Goal: Transaction & Acquisition: Purchase product/service

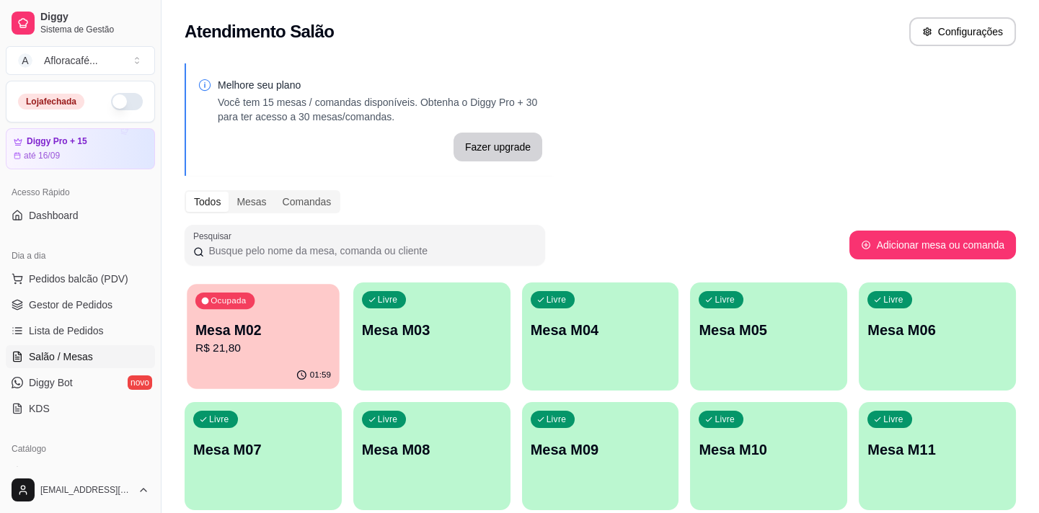
click at [296, 321] on p "Mesa M02" at bounding box center [263, 330] width 136 height 19
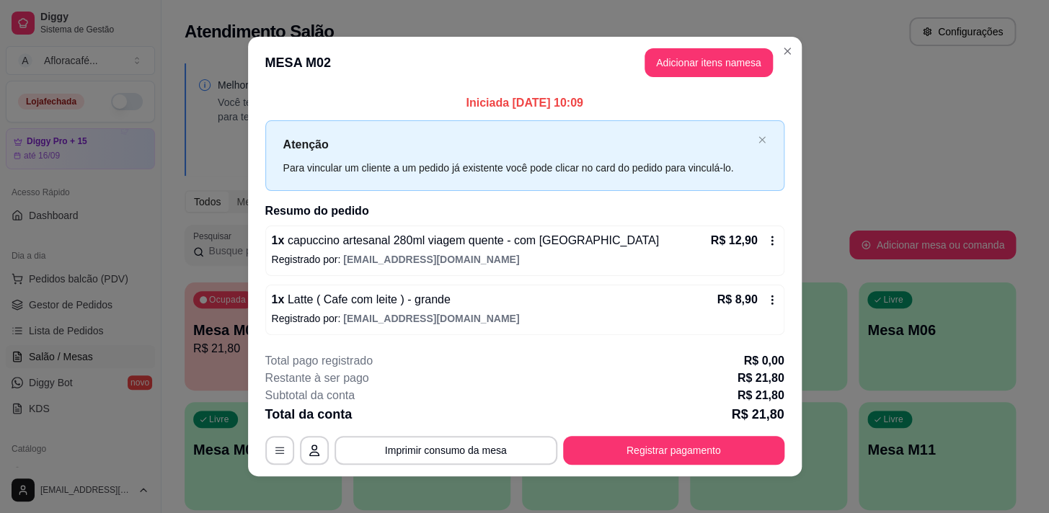
scroll to position [9, 0]
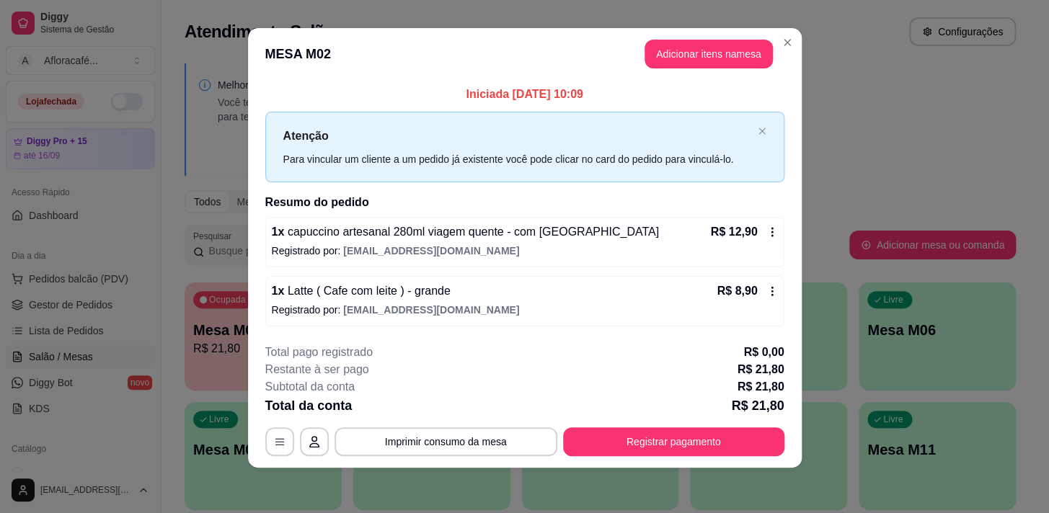
click at [765, 36] on header "MESA M02 Adicionar itens na mesa" at bounding box center [525, 54] width 554 height 52
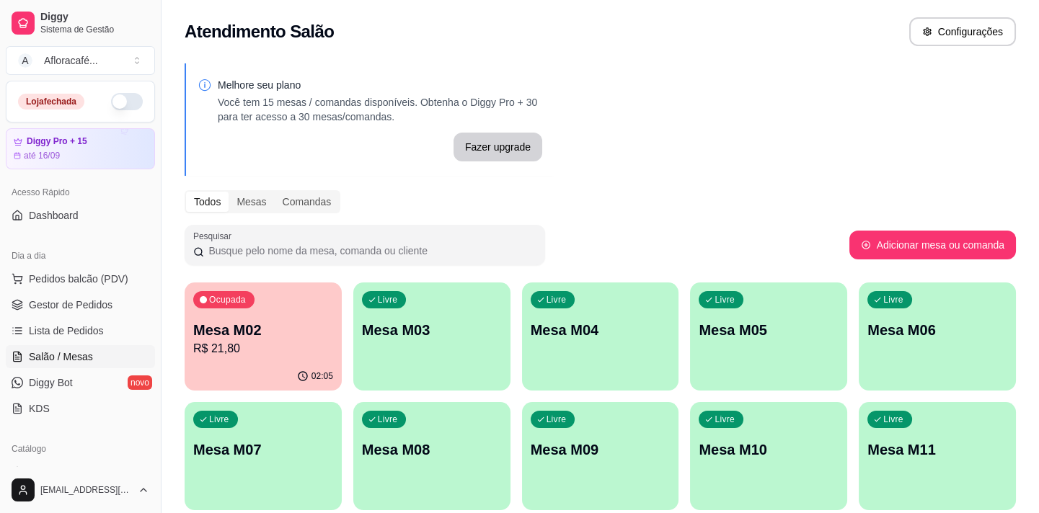
click at [433, 334] on p "Mesa M03" at bounding box center [432, 330] width 140 height 20
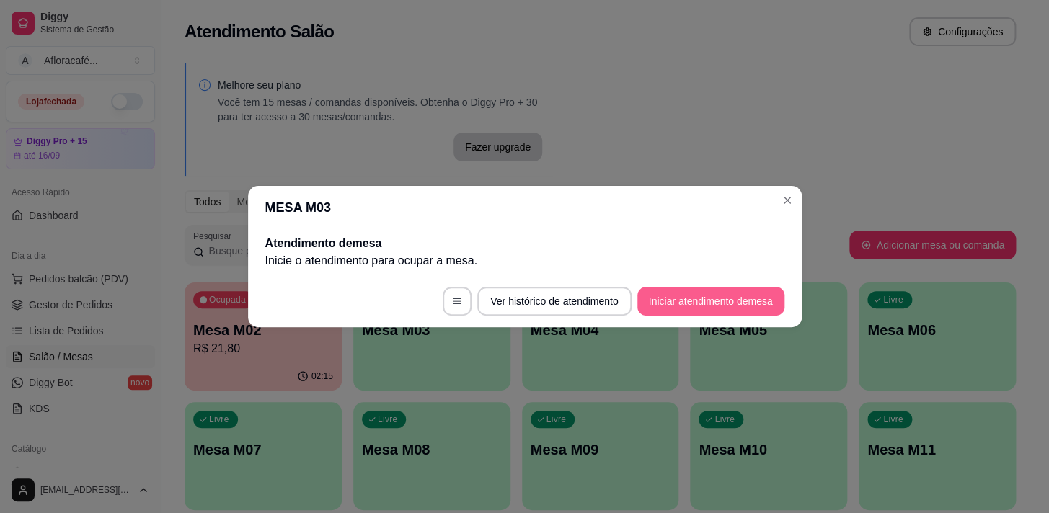
click at [736, 303] on button "Iniciar atendimento de mesa" at bounding box center [710, 301] width 147 height 29
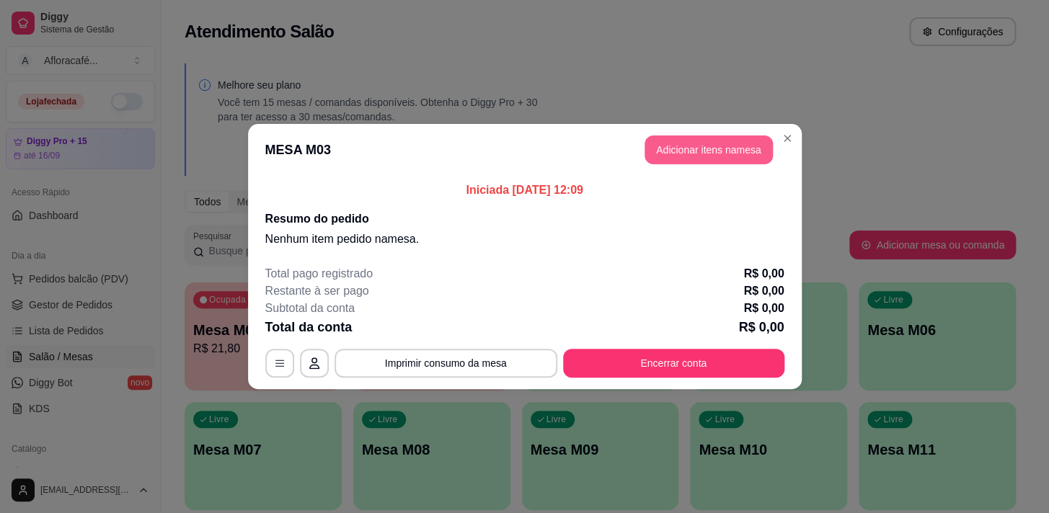
click at [663, 160] on button "Adicionar itens na mesa" at bounding box center [709, 150] width 128 height 29
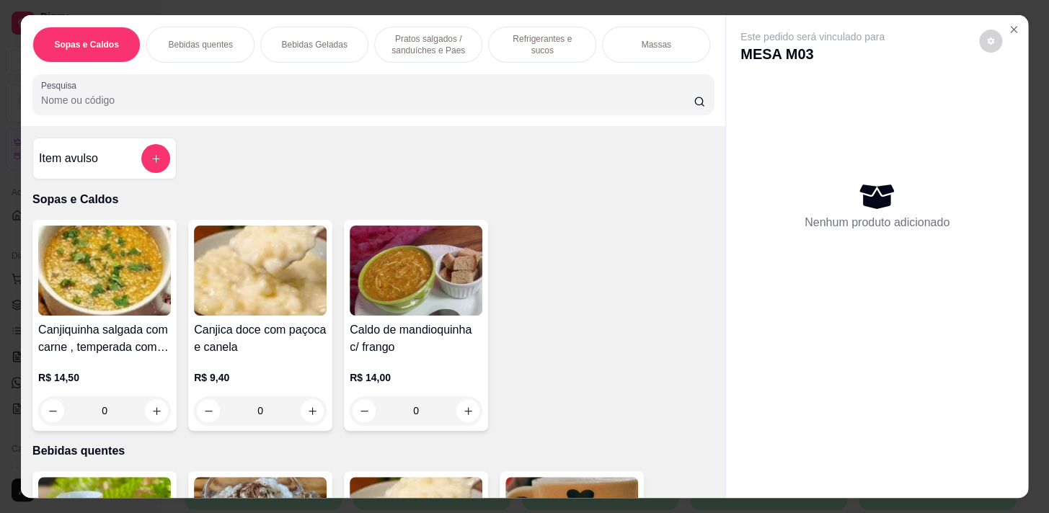
click at [542, 103] on input "Pesquisa" at bounding box center [367, 100] width 653 height 14
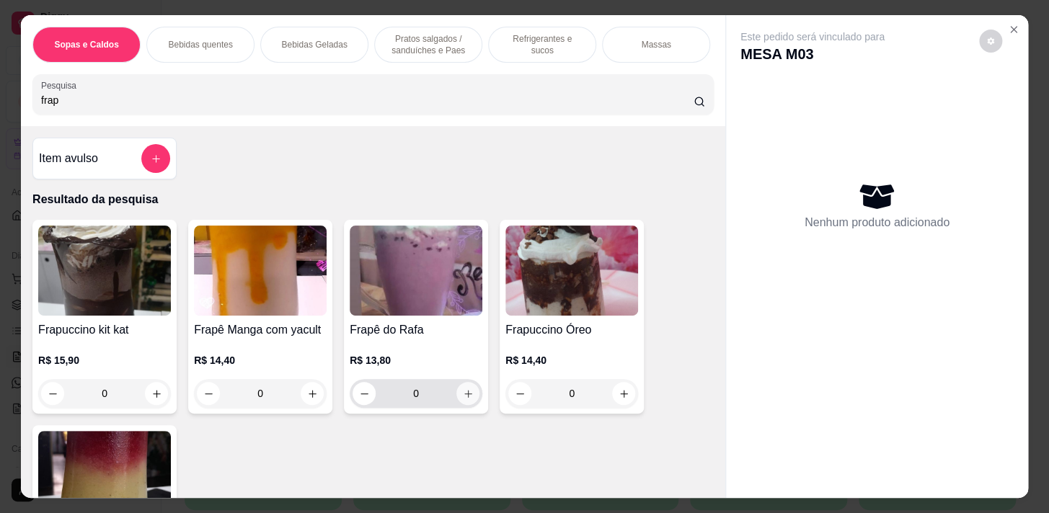
type input "frap"
click at [471, 399] on button "increase-product-quantity" at bounding box center [468, 394] width 22 height 22
type input "1"
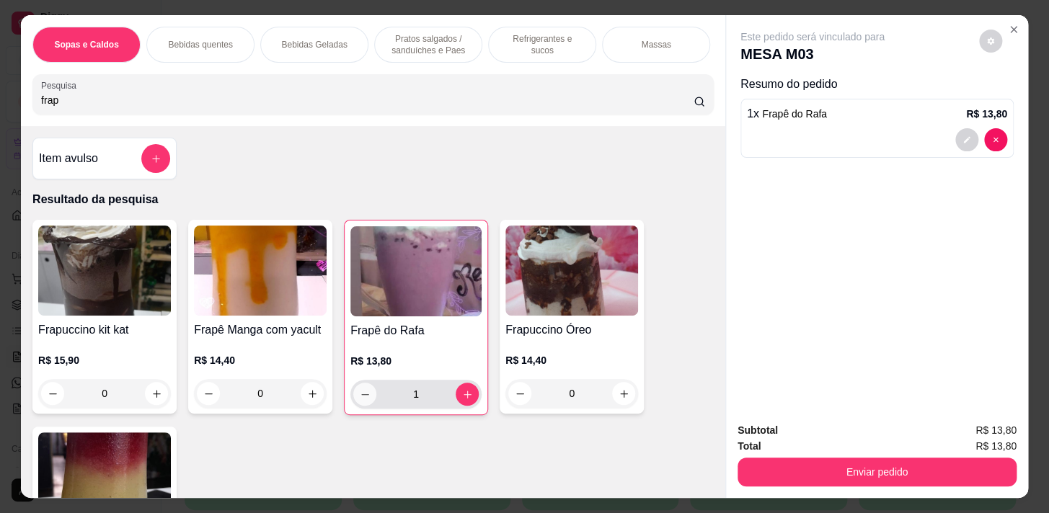
click at [359, 404] on button "decrease-product-quantity" at bounding box center [364, 394] width 23 height 23
type input "0"
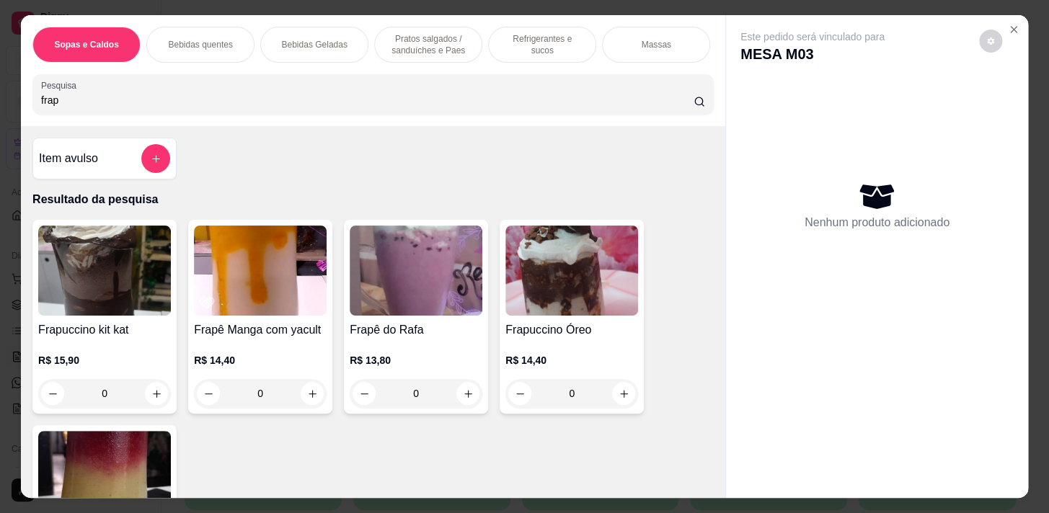
click at [378, 97] on input "frap" at bounding box center [367, 100] width 653 height 14
type input "f"
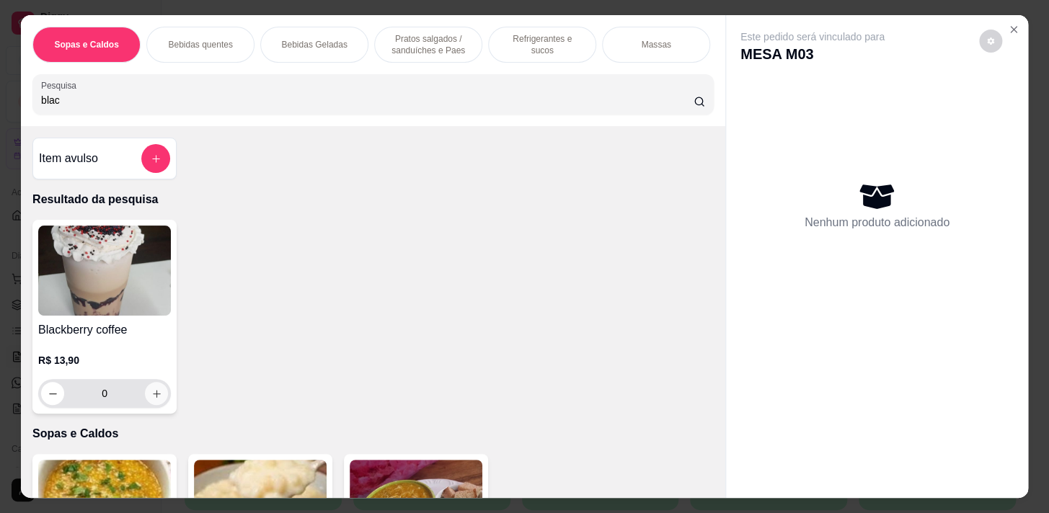
type input "blac"
click at [152, 399] on icon "increase-product-quantity" at bounding box center [156, 394] width 11 height 11
type input "1"
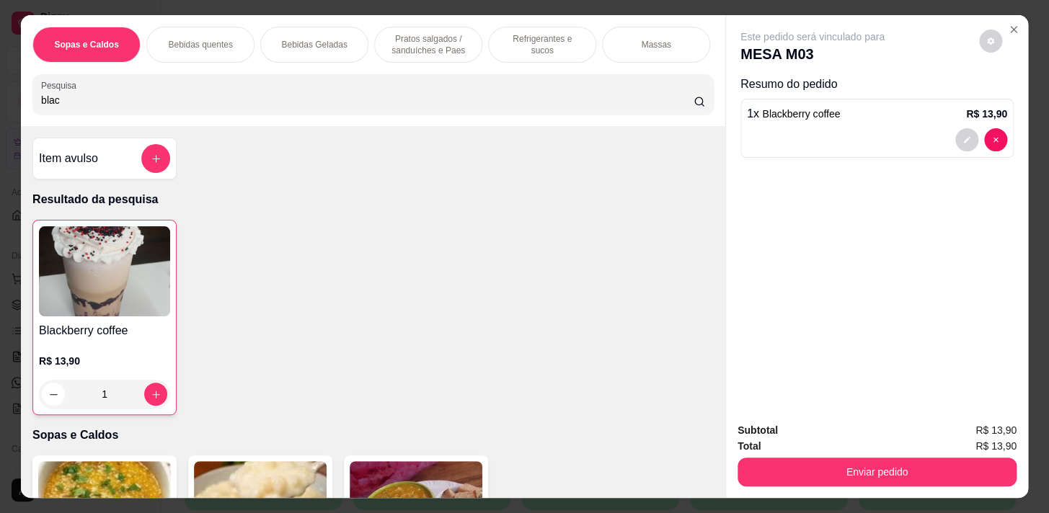
click at [256, 107] on input "blac" at bounding box center [367, 100] width 653 height 14
type input "b"
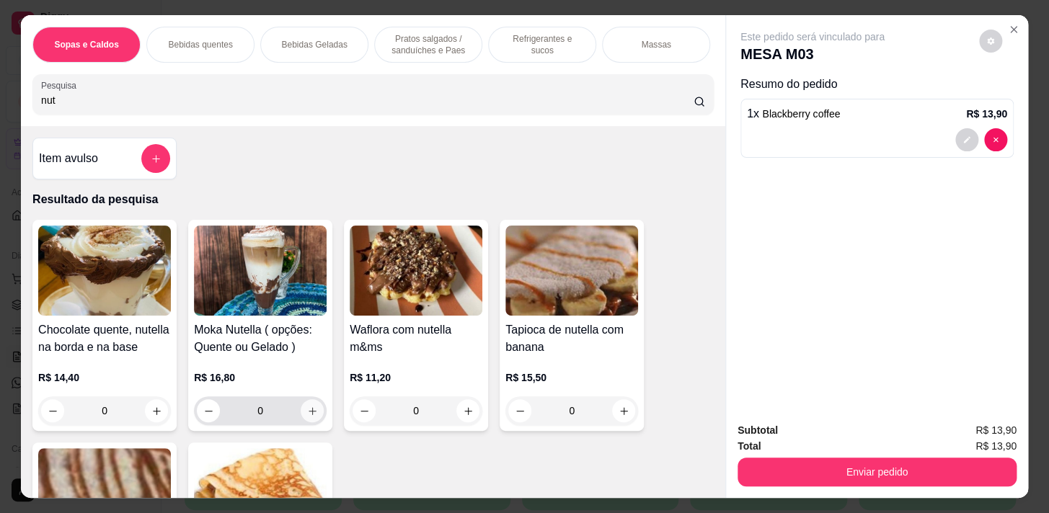
type input "nut"
click at [301, 418] on button "increase-product-quantity" at bounding box center [312, 410] width 23 height 23
type input "1"
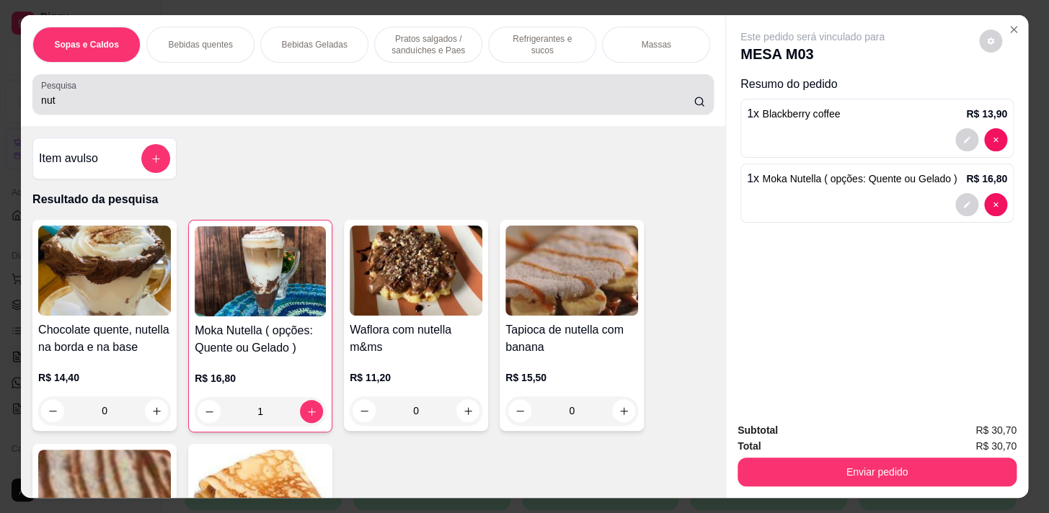
click at [249, 92] on div "nut" at bounding box center [373, 94] width 664 height 29
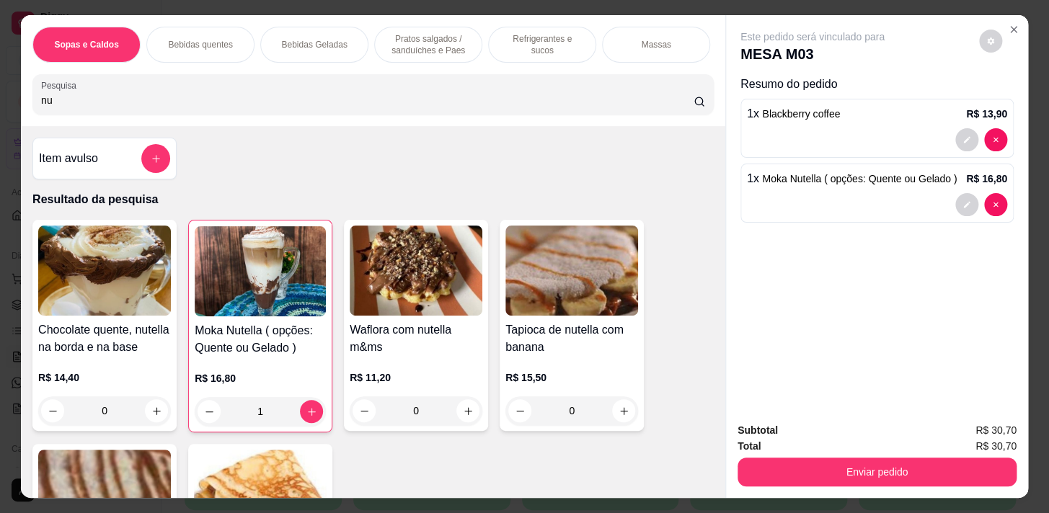
type input "n"
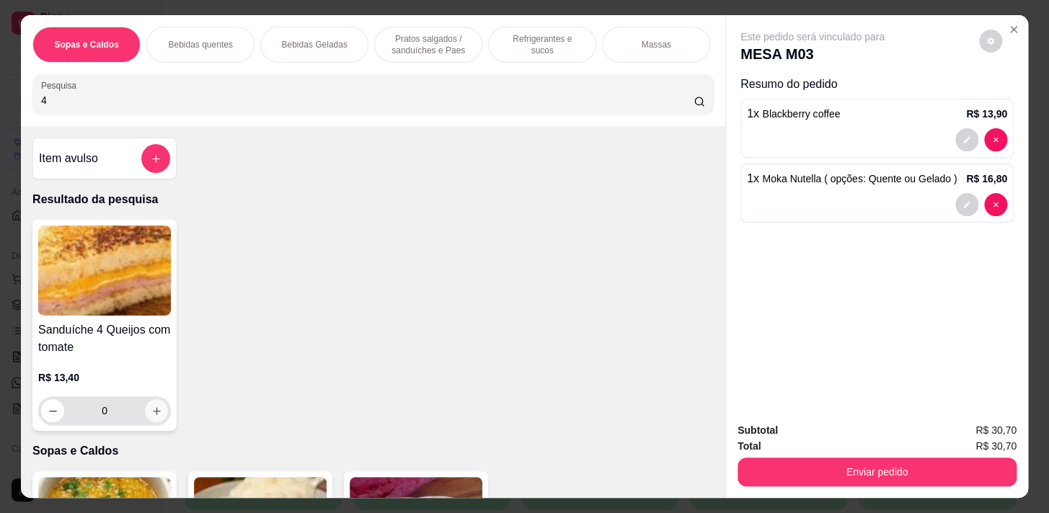
type input "4"
click at [146, 420] on button "increase-product-quantity" at bounding box center [157, 411] width 22 height 22
type input "1"
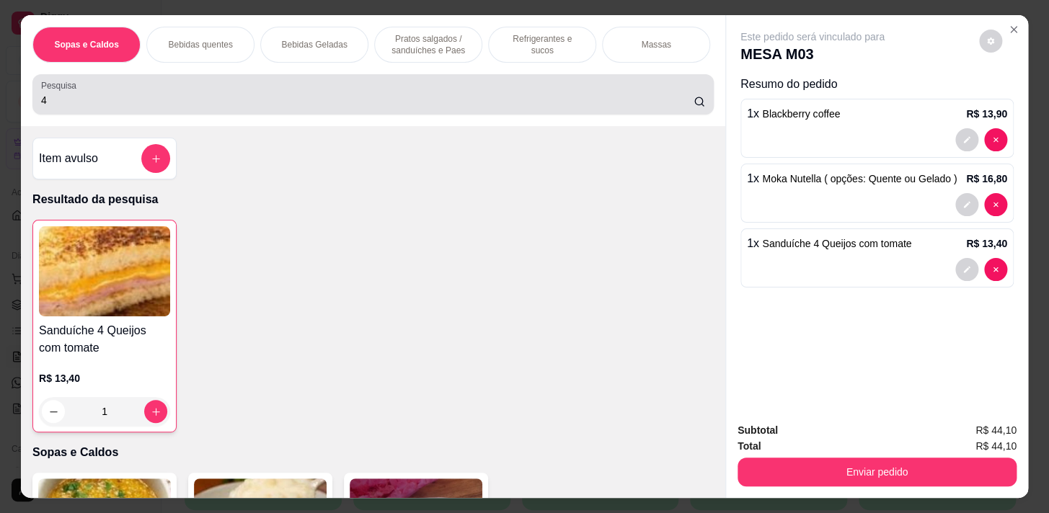
click at [246, 115] on div "Pesquisa 4" at bounding box center [372, 94] width 681 height 40
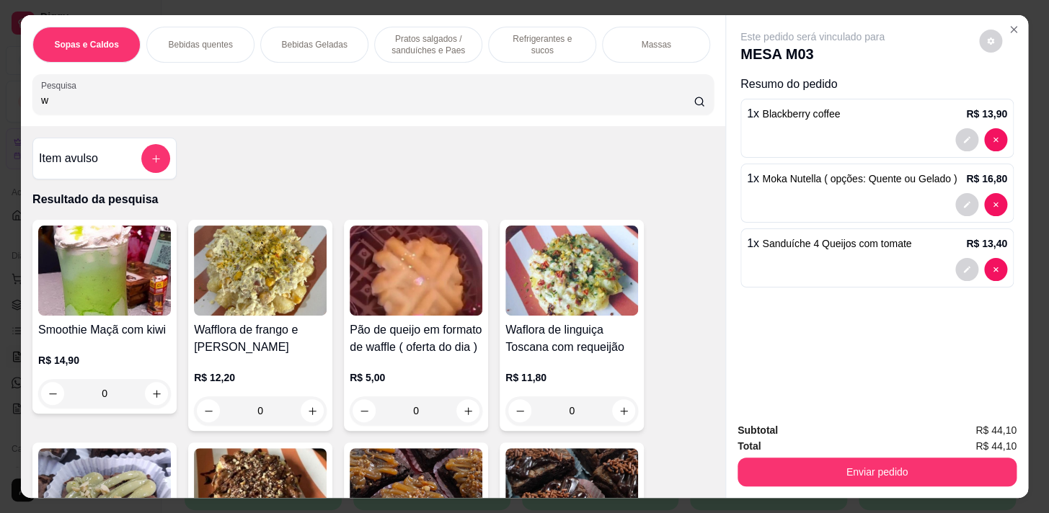
type input "w"
click at [301, 411] on button "increase-product-quantity" at bounding box center [312, 411] width 22 height 22
type input "1"
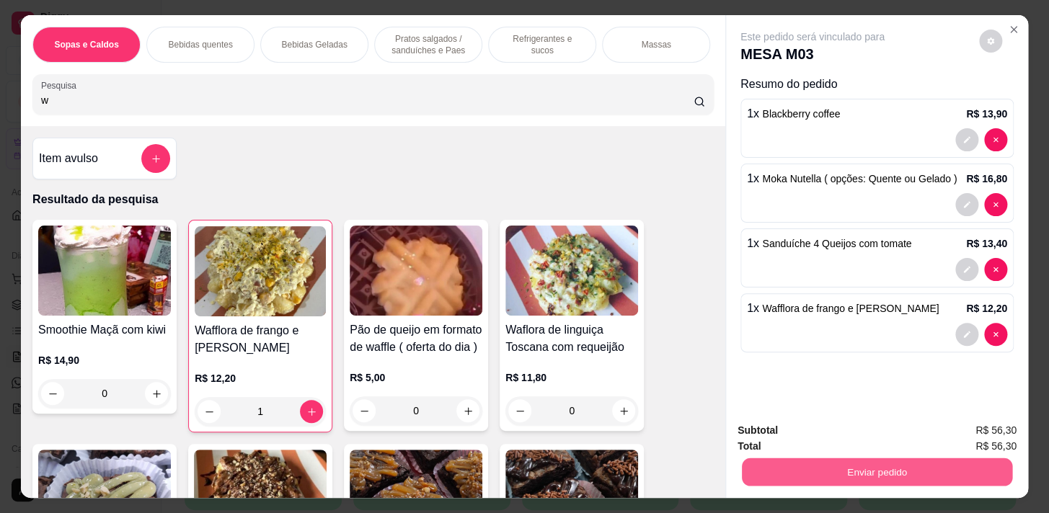
click at [822, 469] on button "Enviar pedido" at bounding box center [877, 472] width 270 height 28
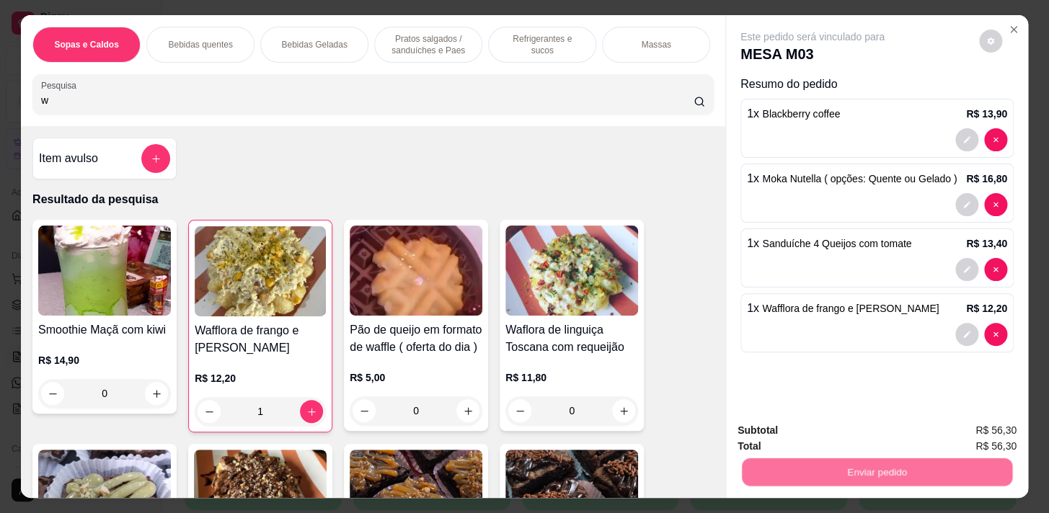
click at [825, 436] on button "Não registrar e enviar pedido" at bounding box center [829, 431] width 146 height 27
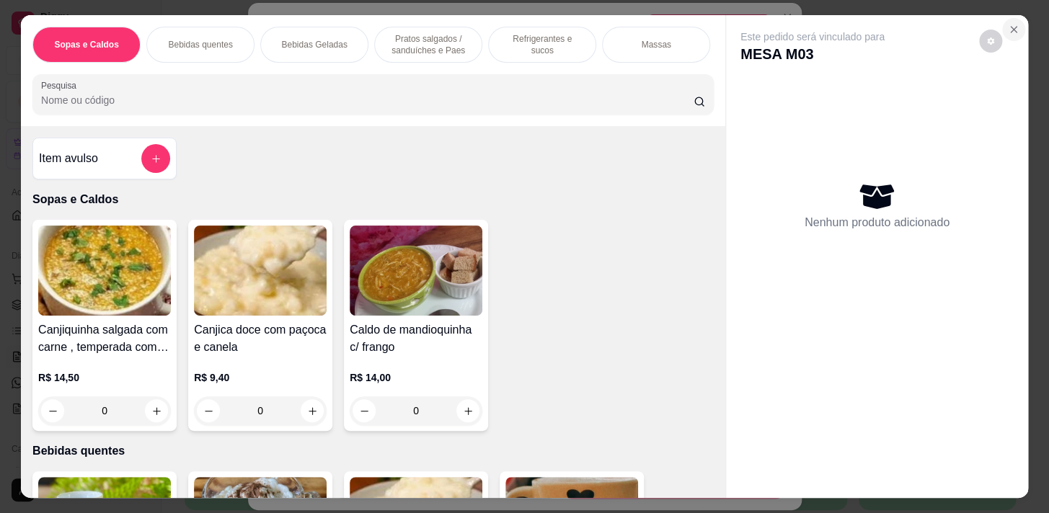
click at [1008, 24] on icon "Close" at bounding box center [1014, 30] width 12 height 12
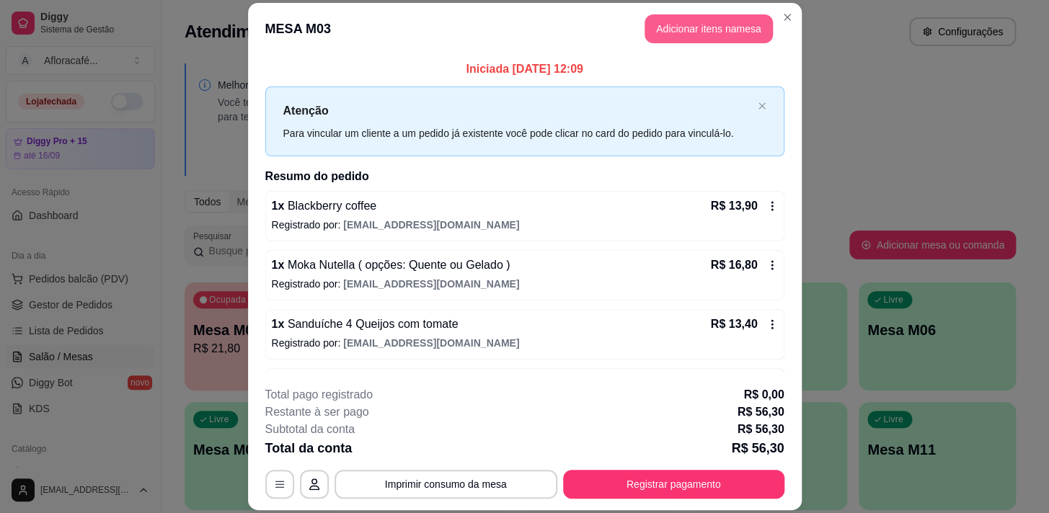
click at [721, 21] on button "Adicionar itens na mesa" at bounding box center [709, 28] width 128 height 29
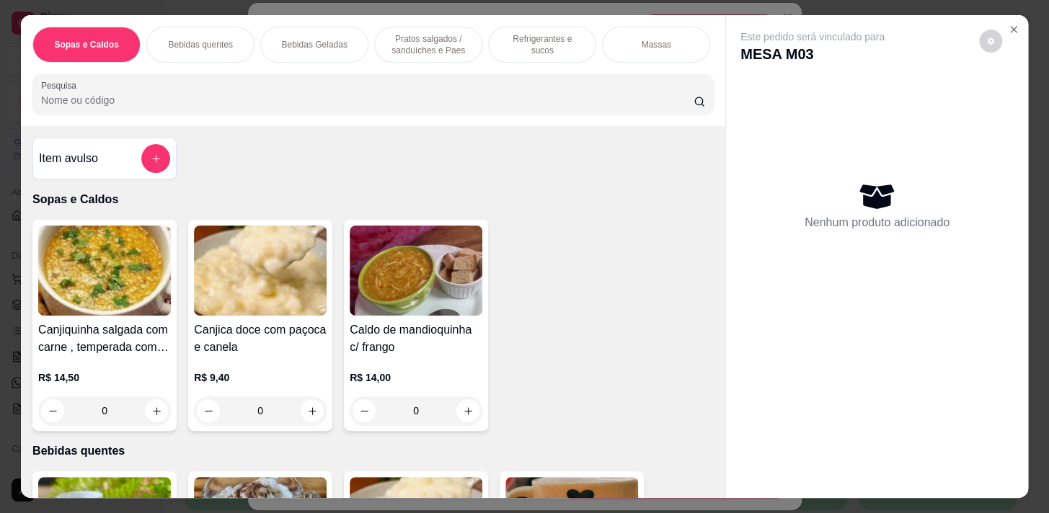
click at [354, 97] on div at bounding box center [373, 94] width 664 height 29
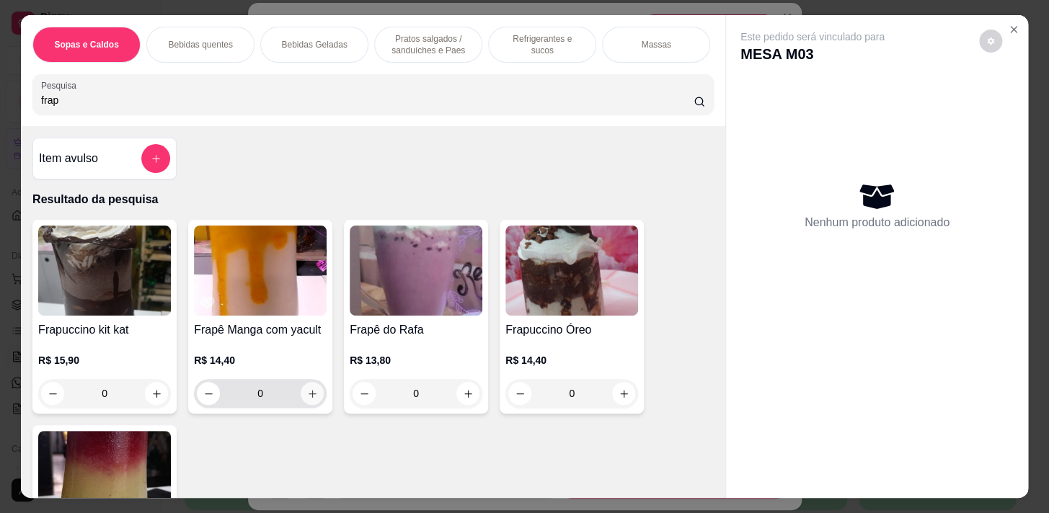
type input "frap"
click at [313, 398] on button "increase-product-quantity" at bounding box center [312, 394] width 22 height 22
type input "1"
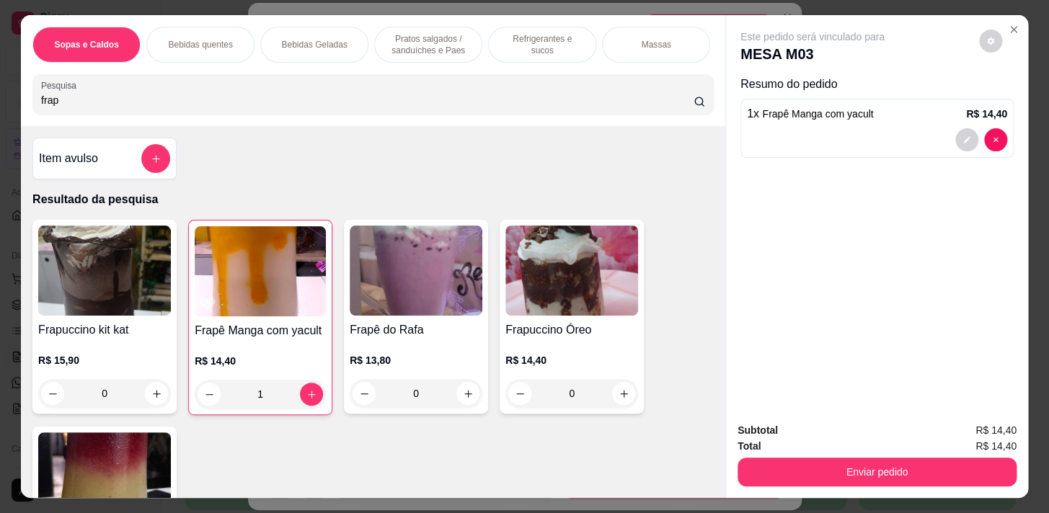
click at [407, 46] on p "Pratos salgados / sanduíches e Paes" at bounding box center [428, 44] width 84 height 23
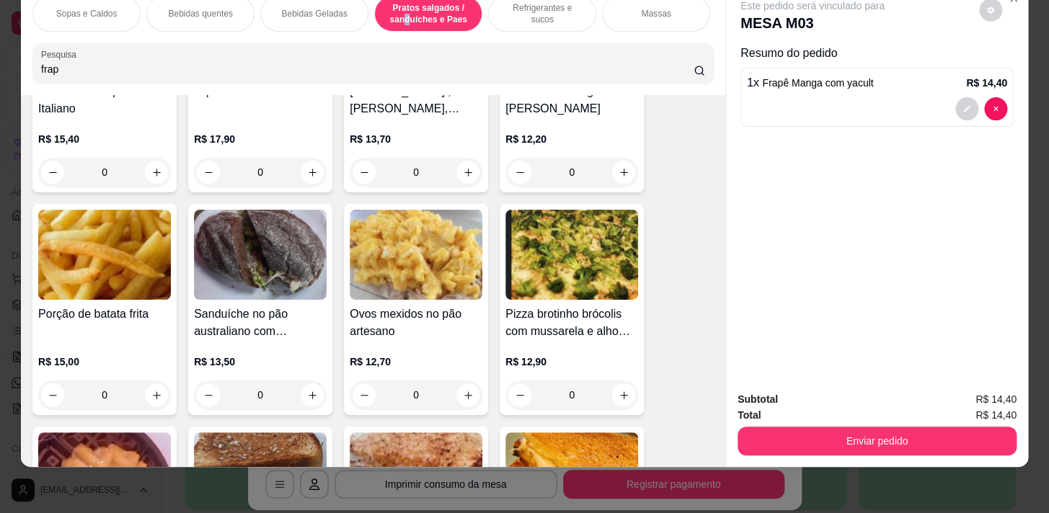
scroll to position [4735, 0]
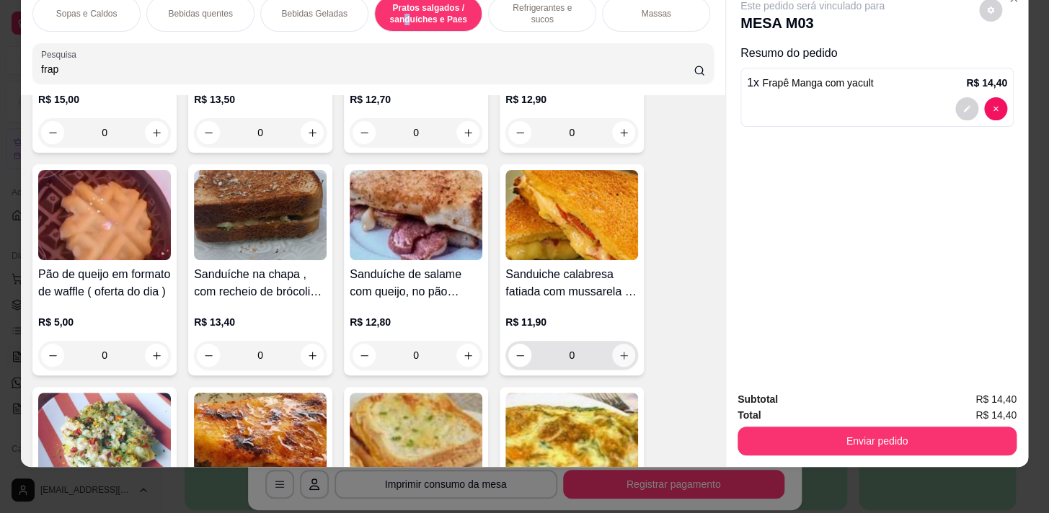
click at [628, 353] on button "increase-product-quantity" at bounding box center [623, 355] width 23 height 23
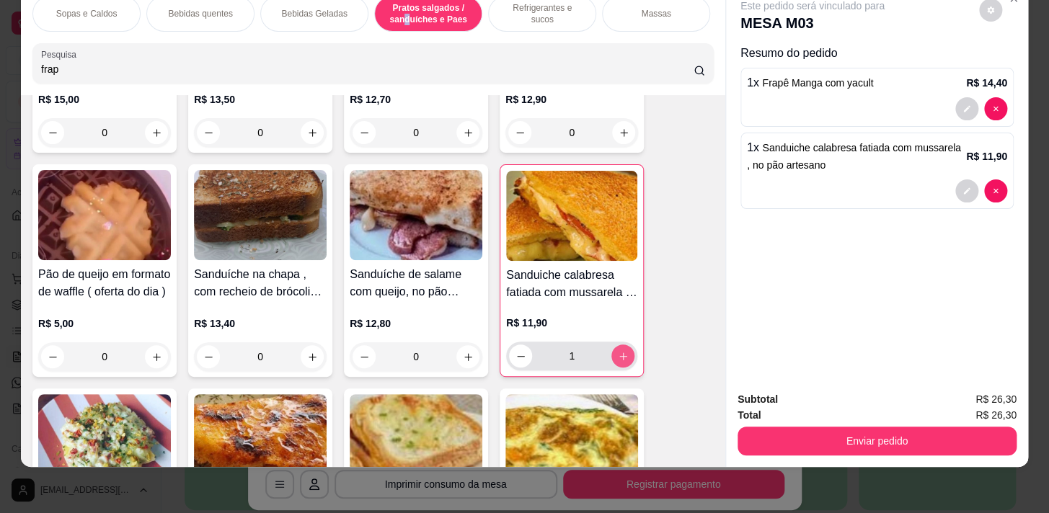
click at [628, 353] on button "increase-product-quantity" at bounding box center [622, 356] width 23 height 23
type input "2"
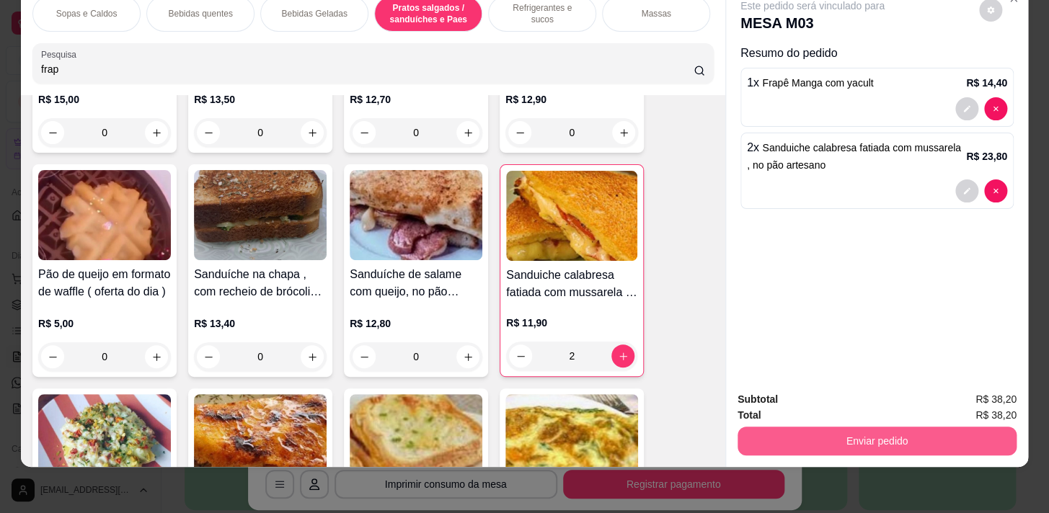
click at [847, 449] on div "Subtotal R$ 38,20 Total R$ 38,20 Enviar pedido" at bounding box center [877, 423] width 302 height 87
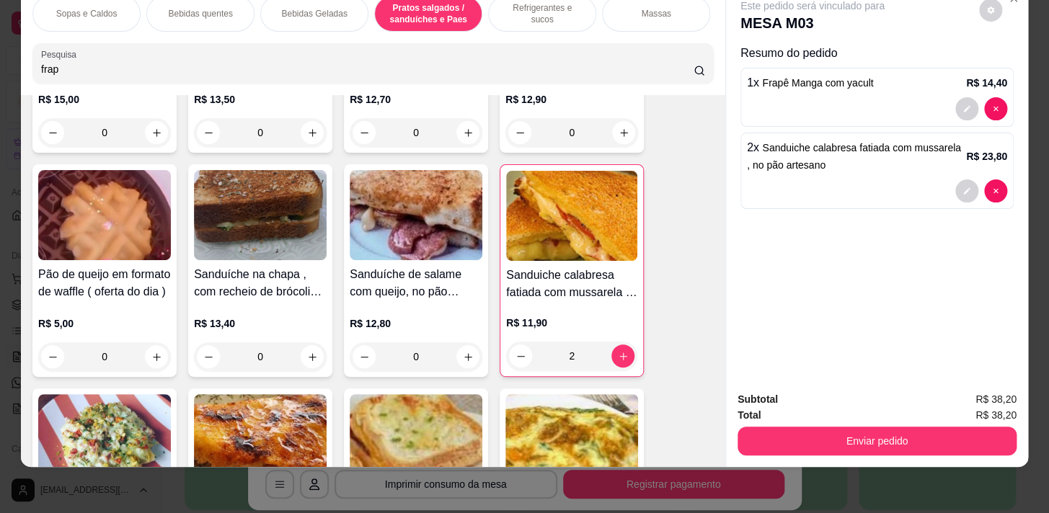
click at [834, 412] on div "Total R$ 38,20" at bounding box center [877, 415] width 279 height 16
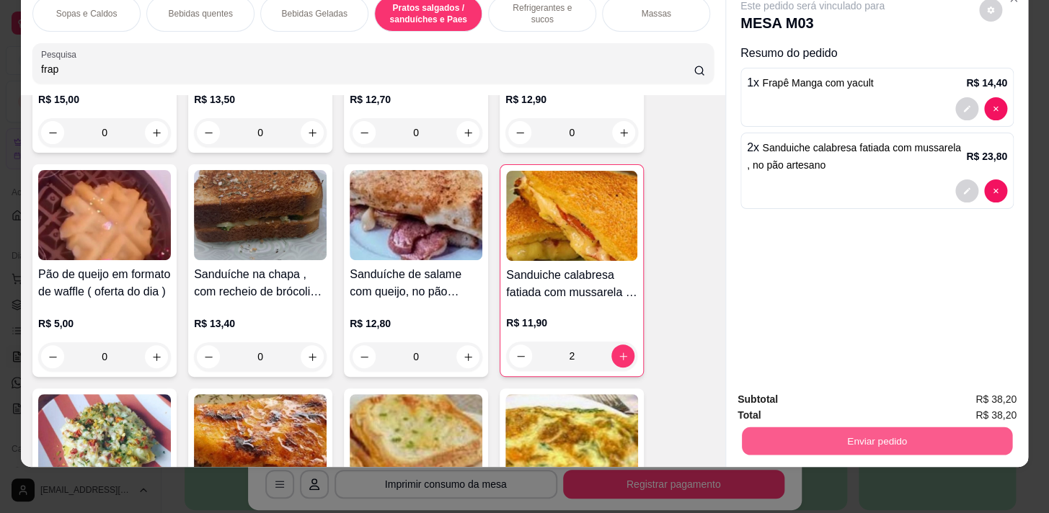
click at [827, 427] on button "Enviar pedido" at bounding box center [877, 441] width 270 height 28
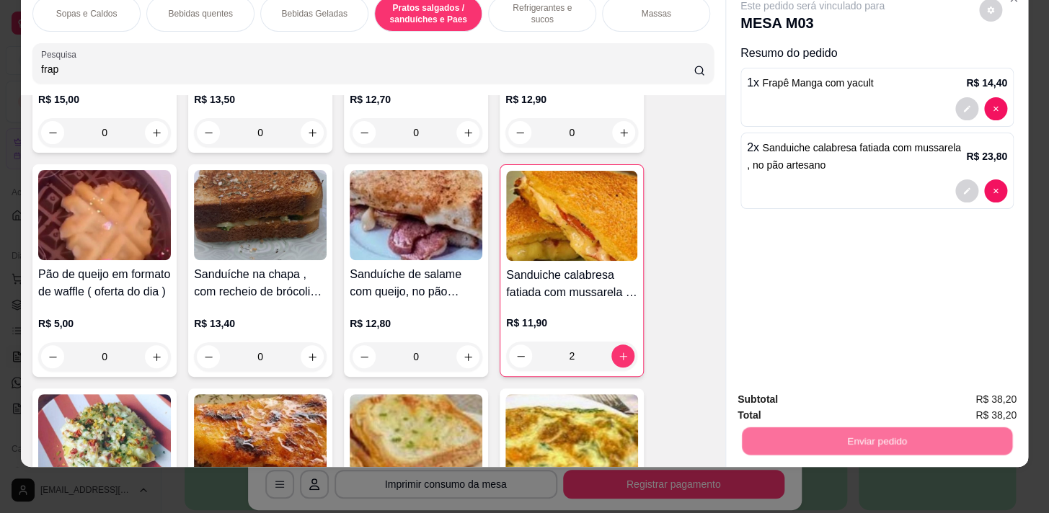
click at [822, 383] on button "Não registrar e enviar pedido" at bounding box center [829, 396] width 150 height 27
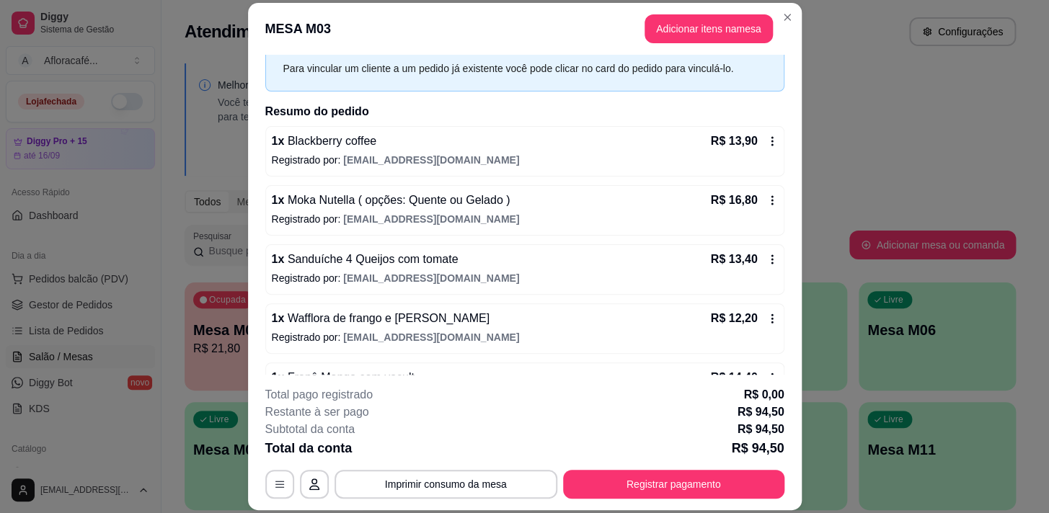
scroll to position [166, 0]
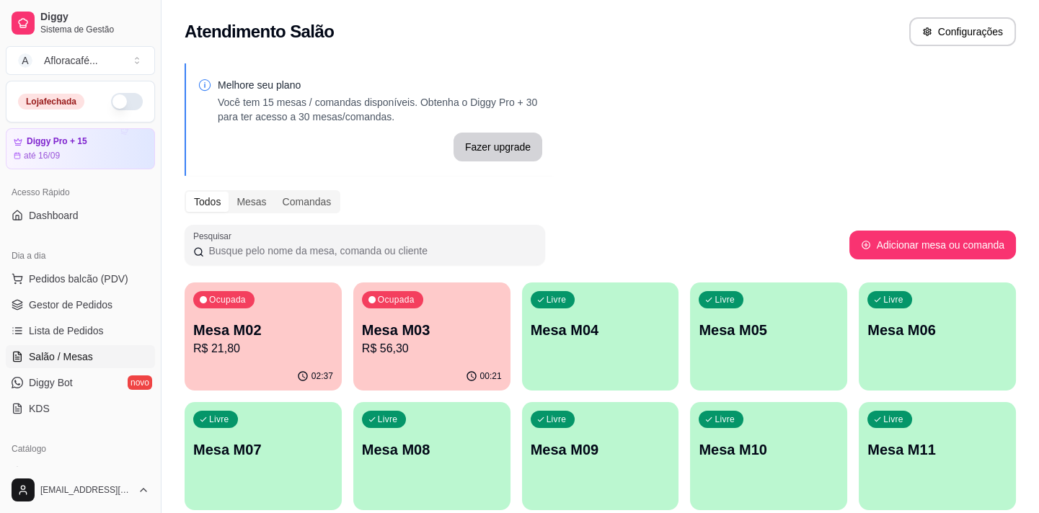
click at [384, 324] on p "Mesa M03" at bounding box center [432, 330] width 140 height 20
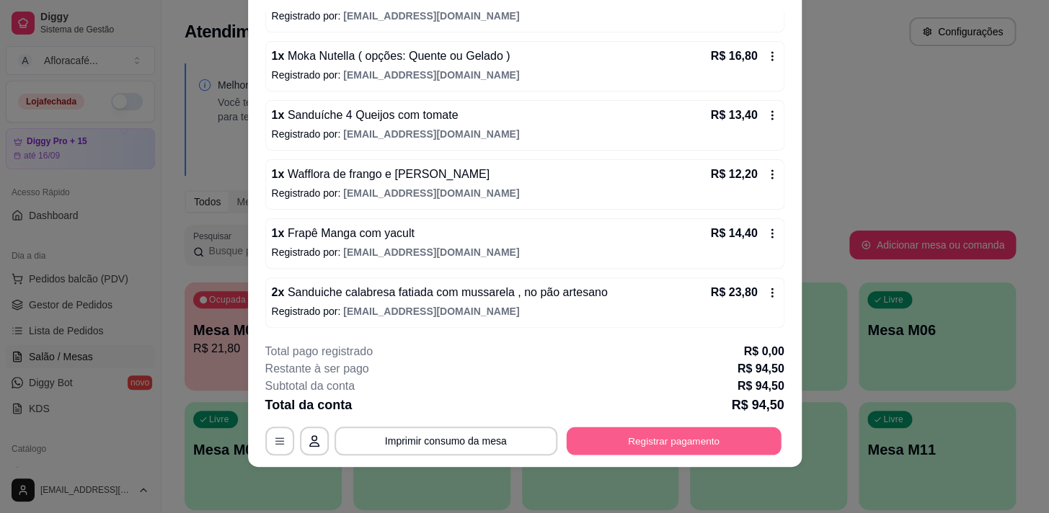
click at [604, 440] on button "Registrar pagamento" at bounding box center [673, 442] width 215 height 28
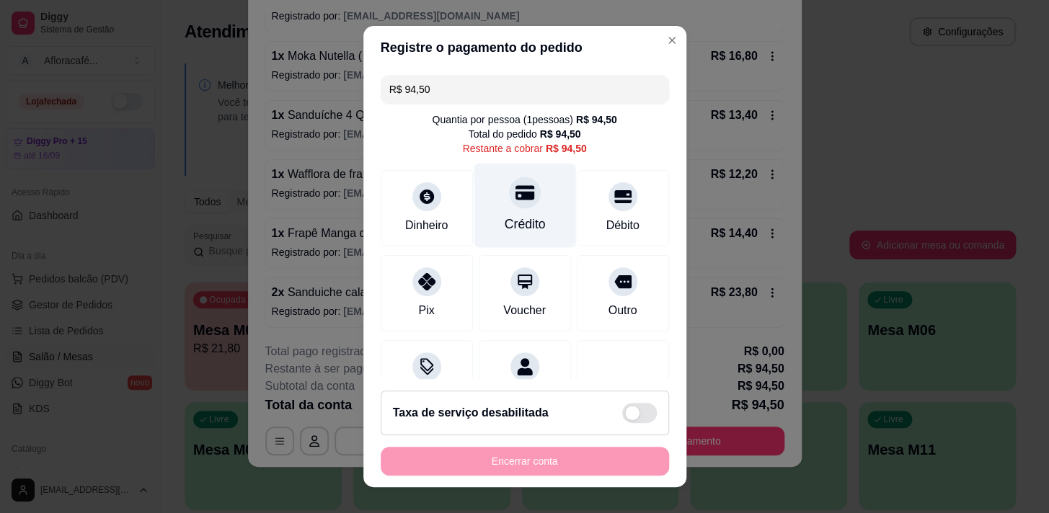
click at [519, 200] on div at bounding box center [525, 193] width 32 height 32
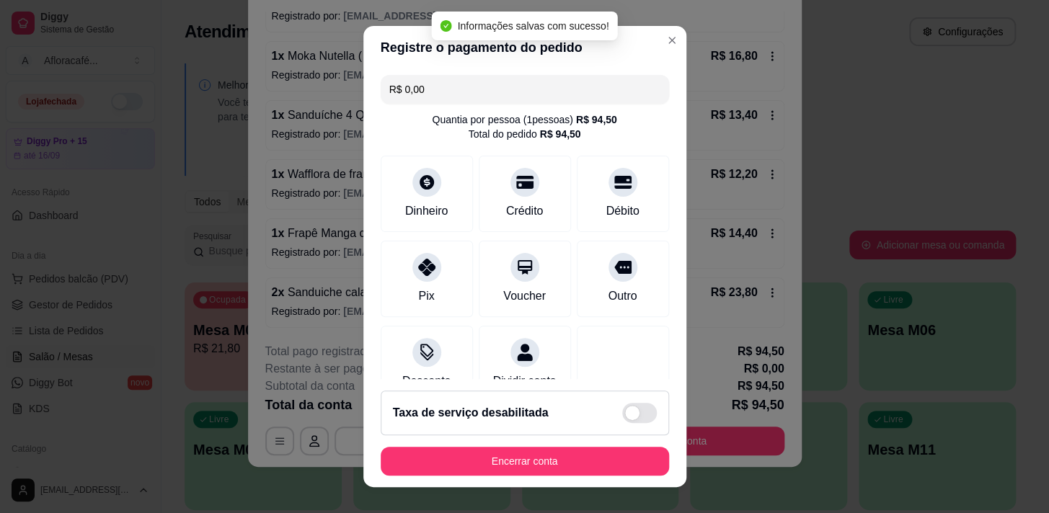
type input "R$ 0,00"
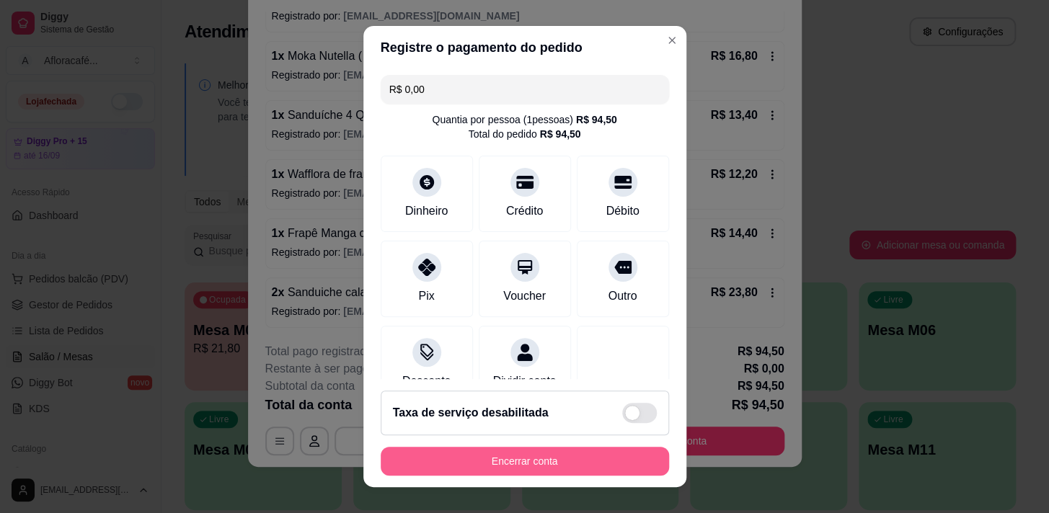
click at [495, 458] on button "Encerrar conta" at bounding box center [525, 461] width 288 height 29
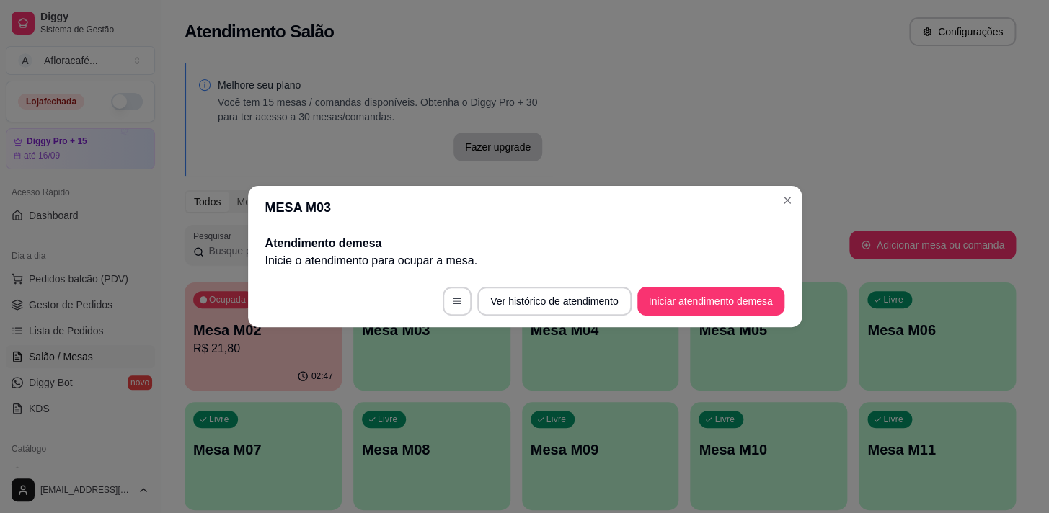
scroll to position [0, 0]
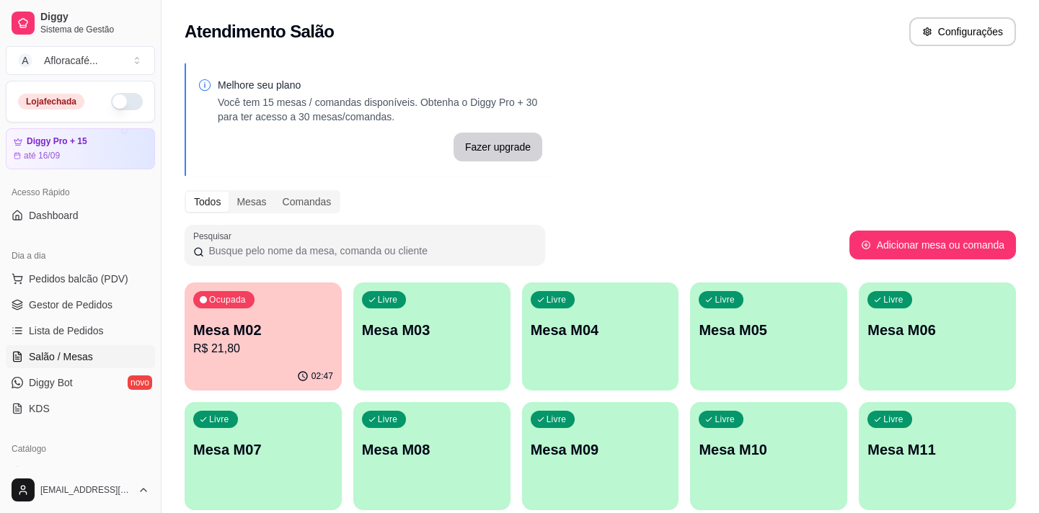
drag, startPoint x: 438, startPoint y: 397, endPoint x: 438, endPoint y: 375, distance: 22.4
click at [435, 383] on div "Ocupada Mesa M02 R$ 21,80 02:47 Livre Mesa M03 Livre Mesa M04 Livre Mesa M05 Li…" at bounding box center [600, 457] width 831 height 348
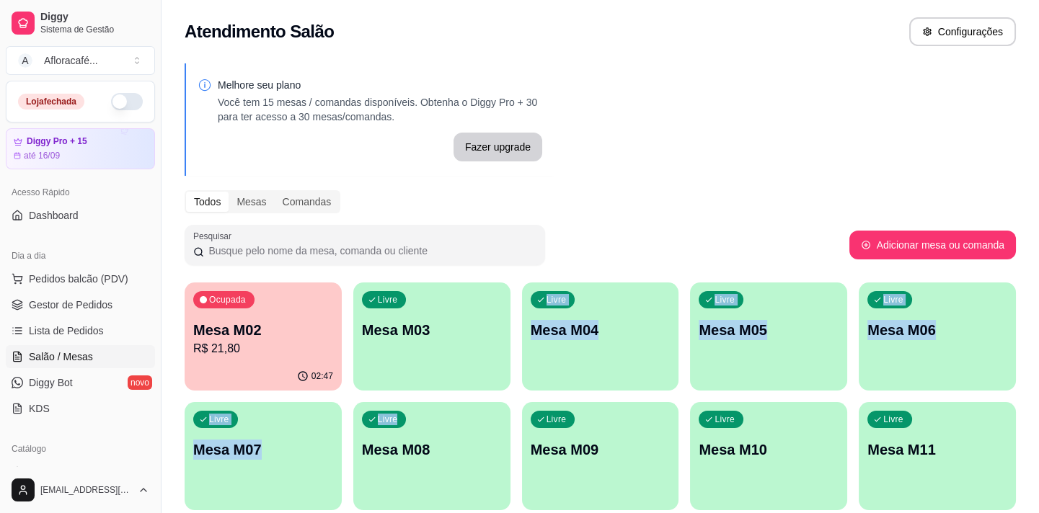
click at [446, 338] on p "Mesa M03" at bounding box center [432, 330] width 140 height 20
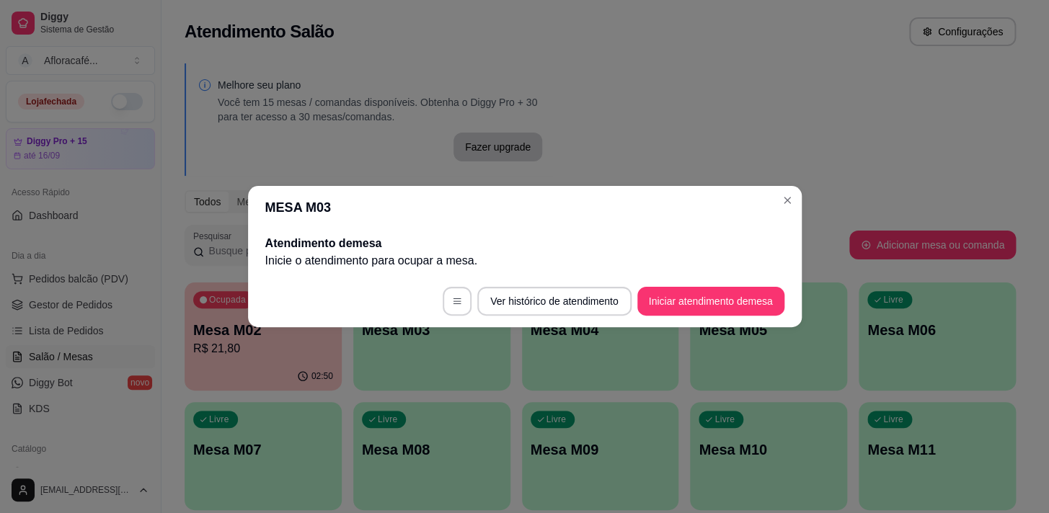
drag, startPoint x: 689, startPoint y: 330, endPoint x: 691, endPoint y: 296, distance: 34.0
click at [687, 309] on div "MESA M03 Atendimento de mesa Inicie o atendimento para ocupar a mesa . Ver hist…" at bounding box center [524, 256] width 1049 height 513
click at [691, 297] on button "Iniciar atendimento de mesa" at bounding box center [711, 302] width 143 height 28
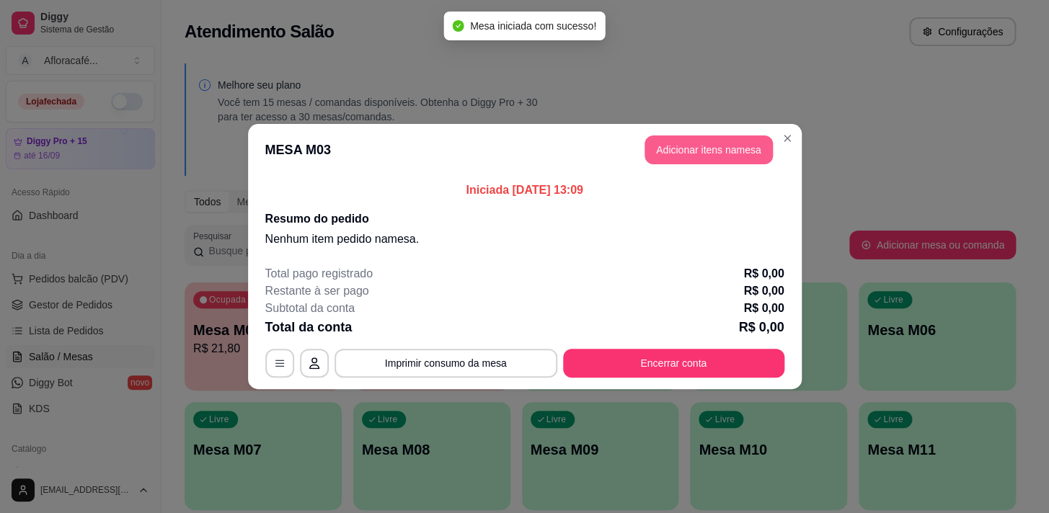
click at [723, 151] on button "Adicionar itens na mesa" at bounding box center [709, 150] width 128 height 29
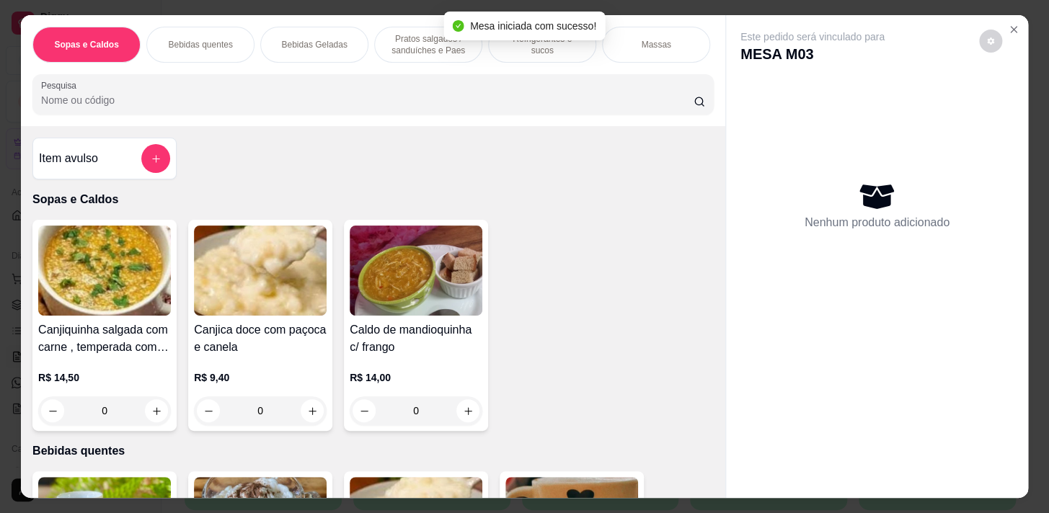
click at [548, 43] on p "Refrigerantes e sucos" at bounding box center [542, 44] width 84 height 23
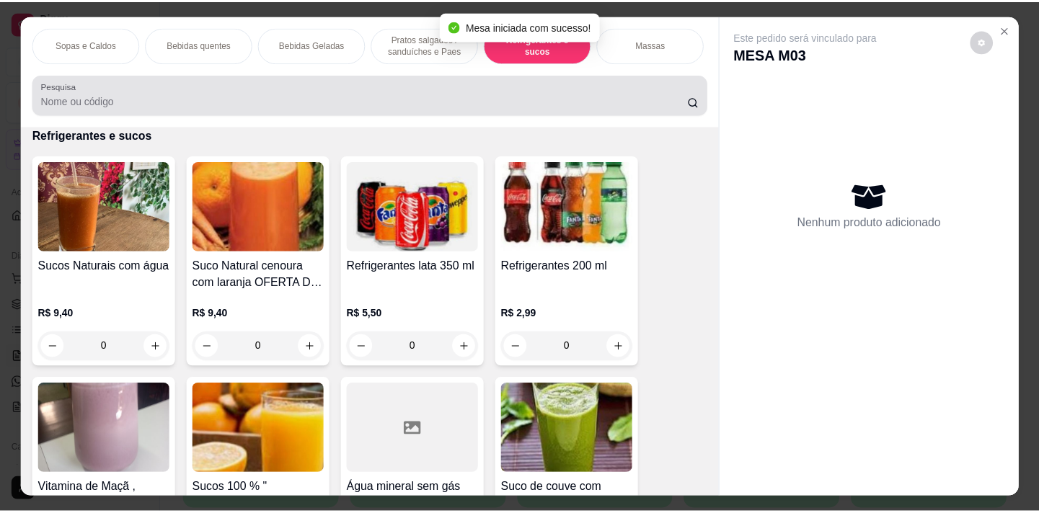
scroll to position [35, 0]
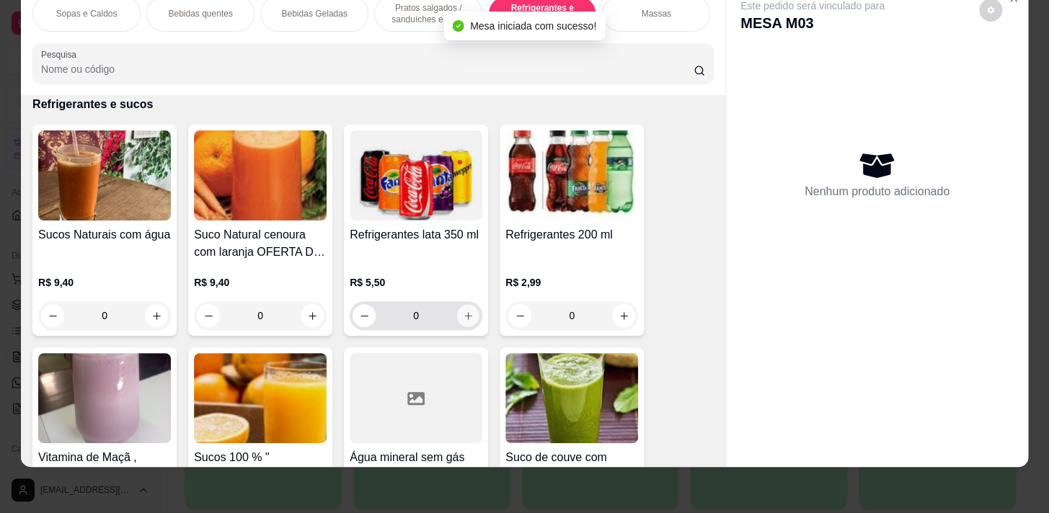
click at [461, 321] on button "increase-product-quantity" at bounding box center [468, 316] width 22 height 22
type input "1"
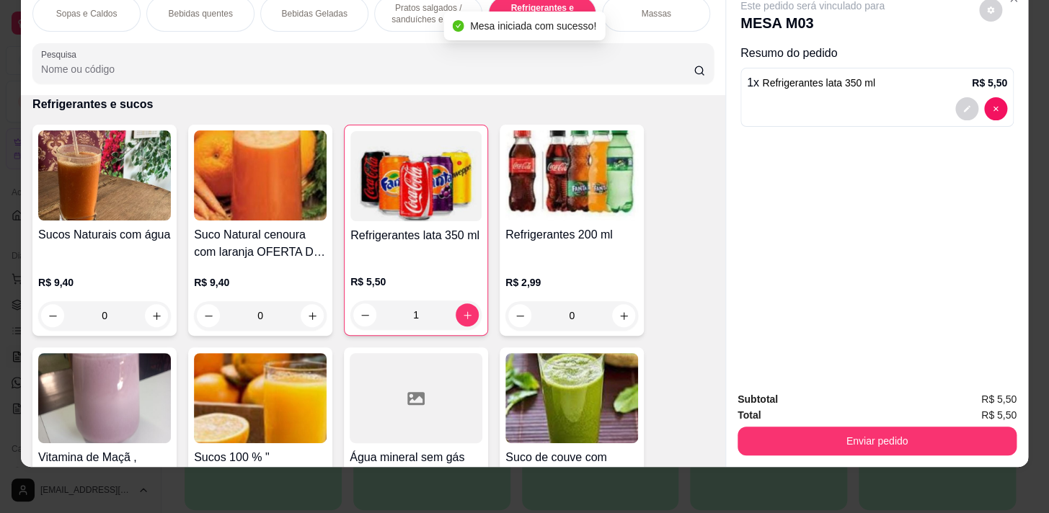
click at [950, 410] on div "Total R$ 5,50" at bounding box center [877, 415] width 279 height 16
click at [946, 423] on div "Enviar pedido" at bounding box center [877, 439] width 279 height 32
click at [851, 427] on button "Enviar pedido" at bounding box center [877, 441] width 279 height 29
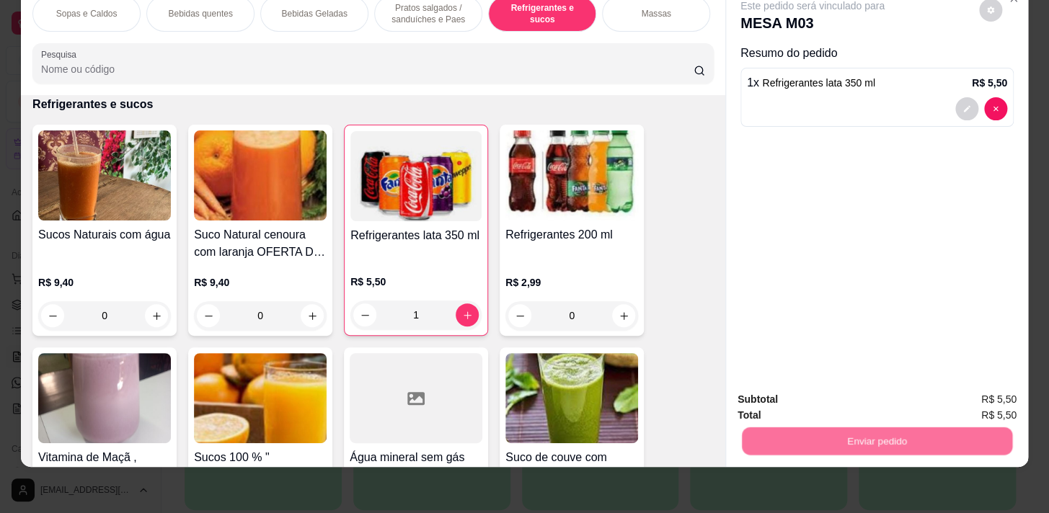
click at [836, 386] on button "Não registrar e enviar pedido" at bounding box center [829, 396] width 150 height 27
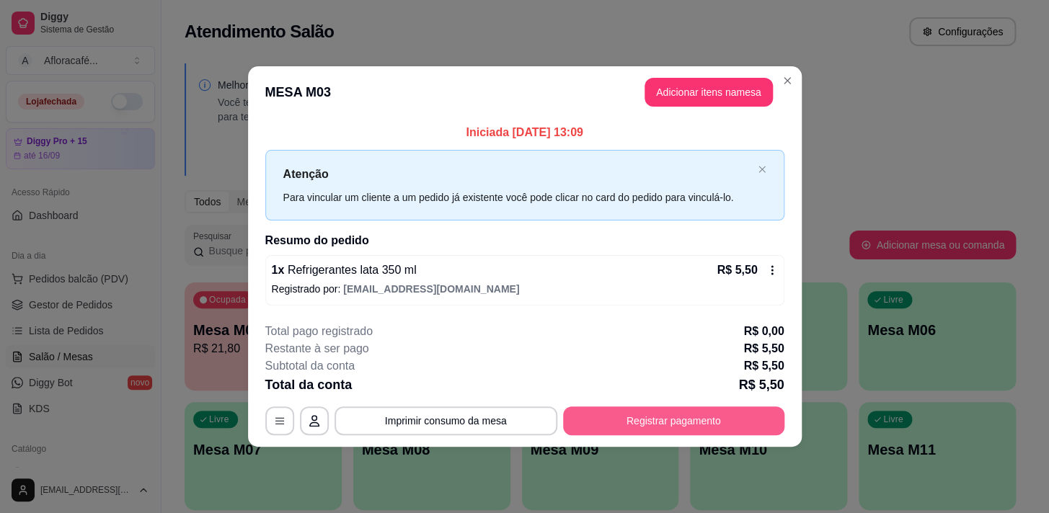
click at [691, 433] on button "Registrar pagamento" at bounding box center [673, 421] width 221 height 29
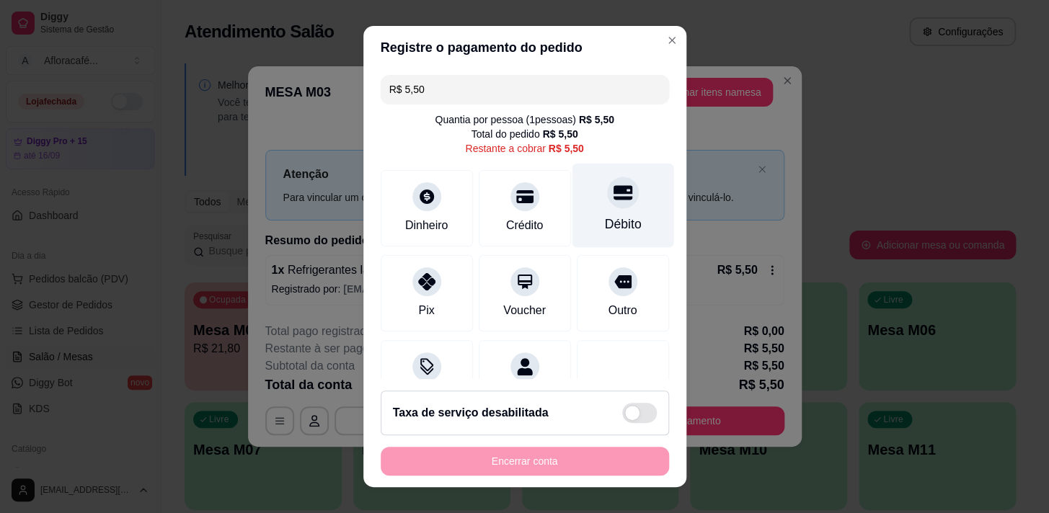
click at [597, 212] on div "Débito" at bounding box center [623, 205] width 102 height 84
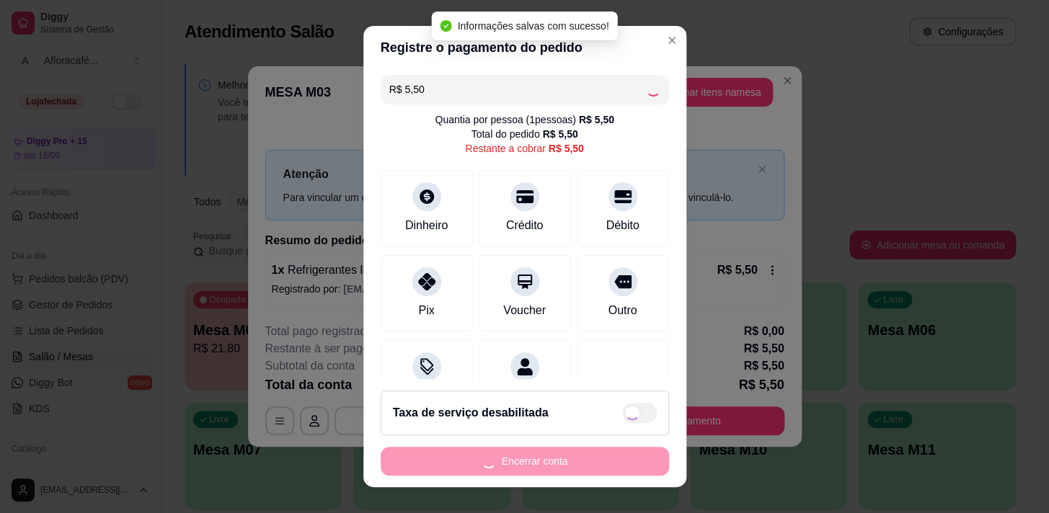
type input "R$ 0,00"
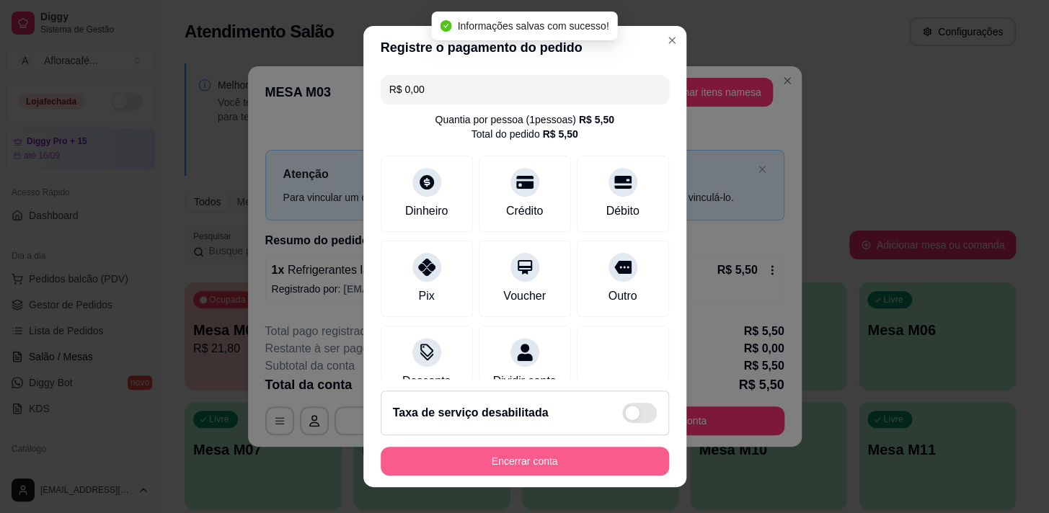
click at [574, 461] on button "Encerrar conta" at bounding box center [525, 461] width 288 height 29
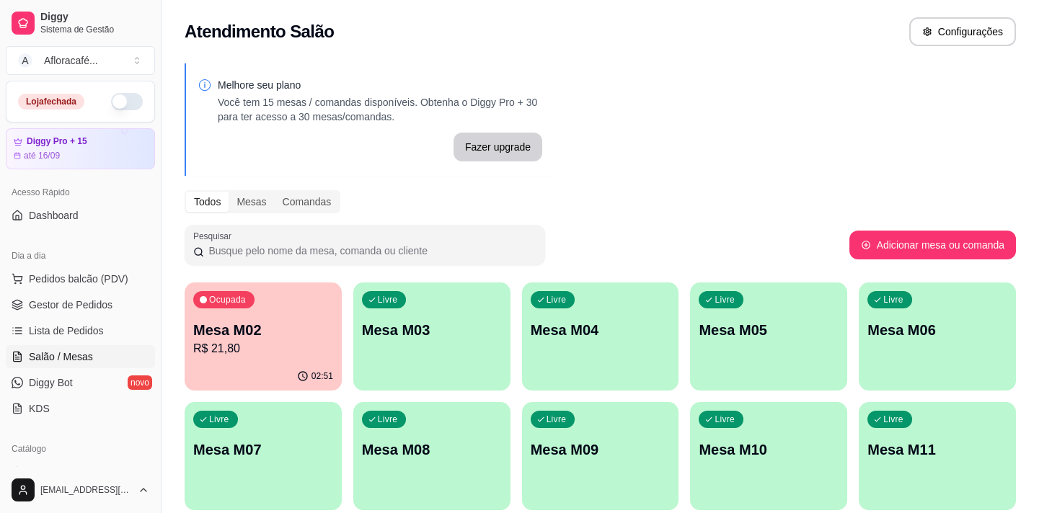
click at [211, 339] on div "Mesa M02 R$ 21,80" at bounding box center [263, 338] width 140 height 37
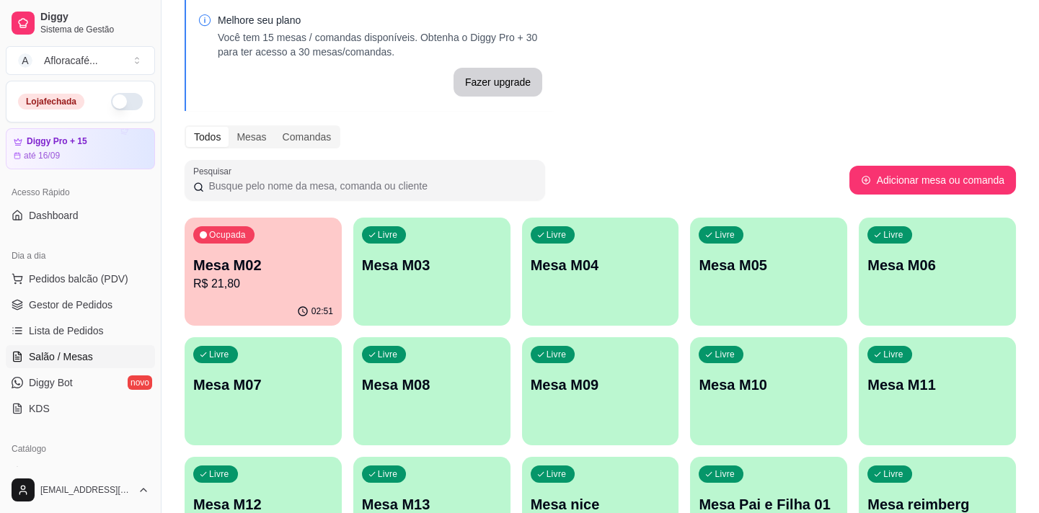
click at [121, 94] on button "button" at bounding box center [127, 101] width 32 height 17
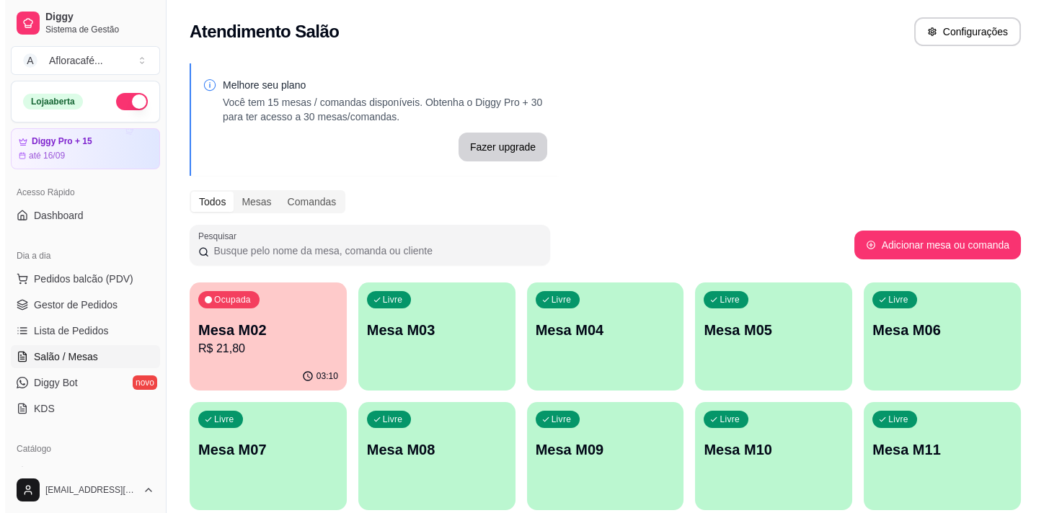
scroll to position [337, 0]
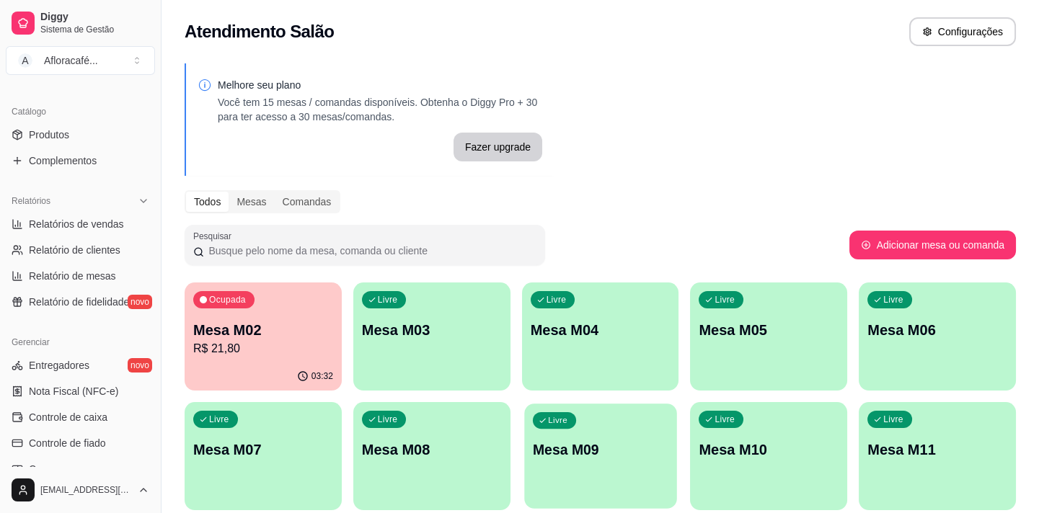
click at [596, 454] on p "Mesa M09" at bounding box center [601, 450] width 136 height 19
click at [274, 350] on p "R$ 21,80" at bounding box center [263, 348] width 136 height 17
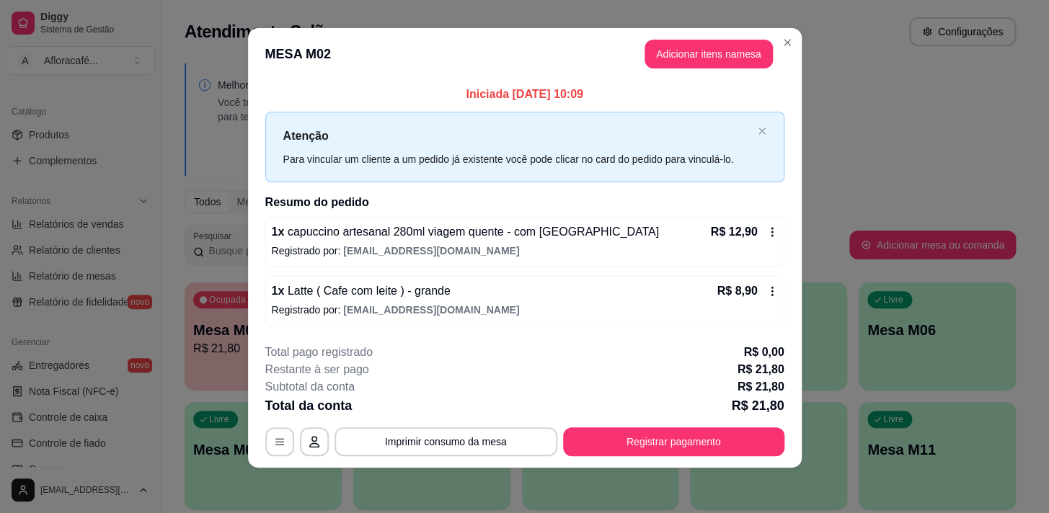
scroll to position [0, 0]
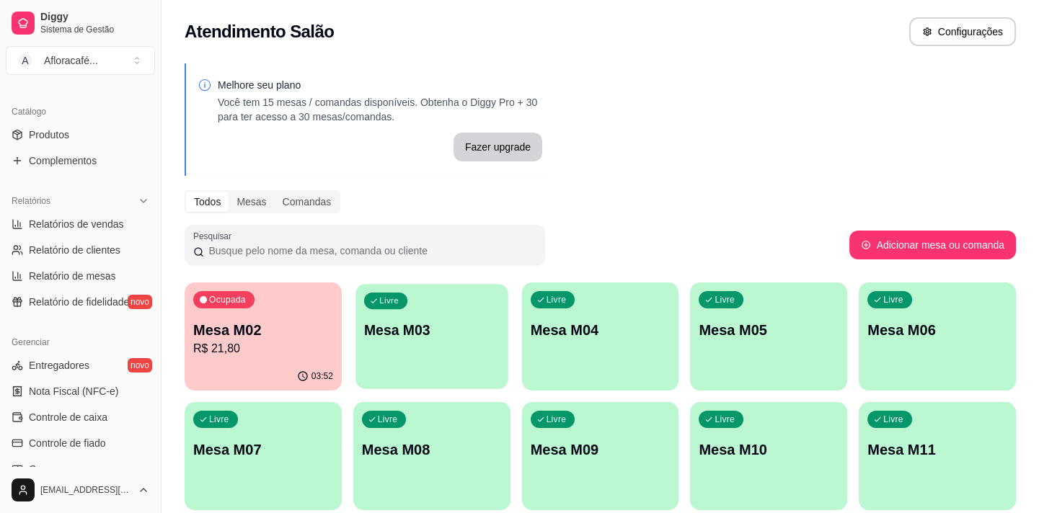
click at [477, 303] on div "Livre Mesa M03" at bounding box center [431, 328] width 152 height 88
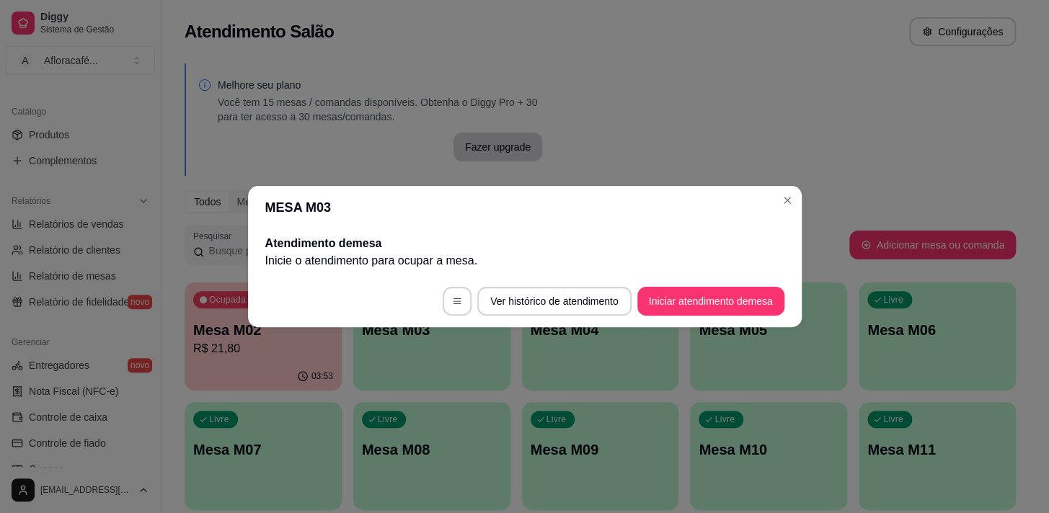
drag, startPoint x: 766, startPoint y: 286, endPoint x: 761, endPoint y: 332, distance: 47.2
click at [764, 305] on footer "Ver histórico de atendimento Iniciar atendimento de mesa" at bounding box center [525, 301] width 554 height 52
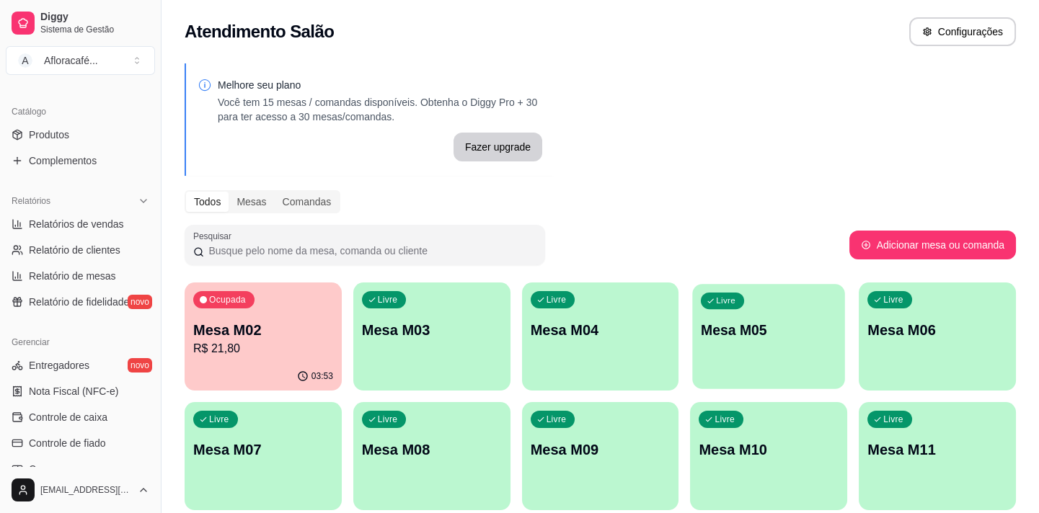
click at [754, 314] on div "Livre Mesa M05" at bounding box center [769, 328] width 152 height 88
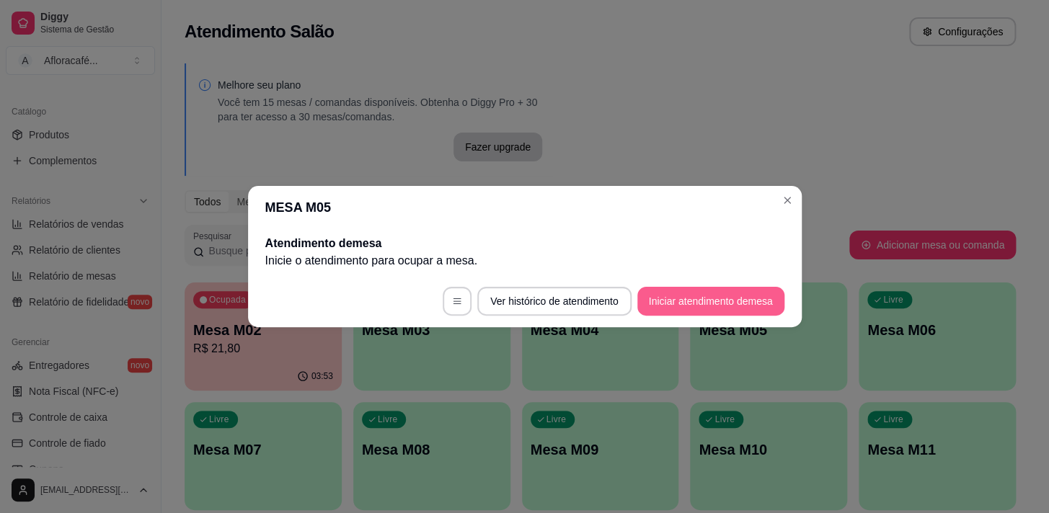
click at [708, 297] on button "Iniciar atendimento de mesa" at bounding box center [710, 301] width 147 height 29
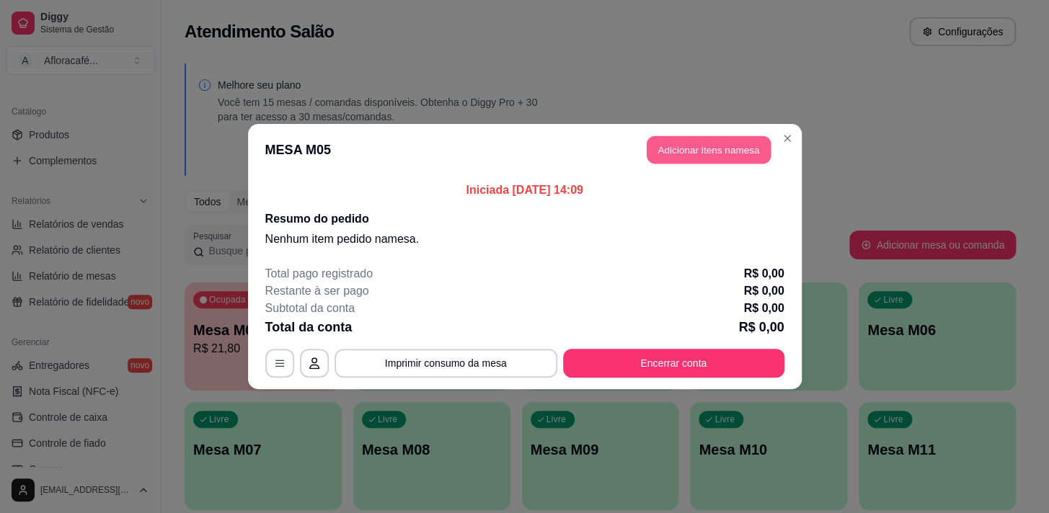
click at [694, 149] on button "Adicionar itens na mesa" at bounding box center [709, 150] width 124 height 28
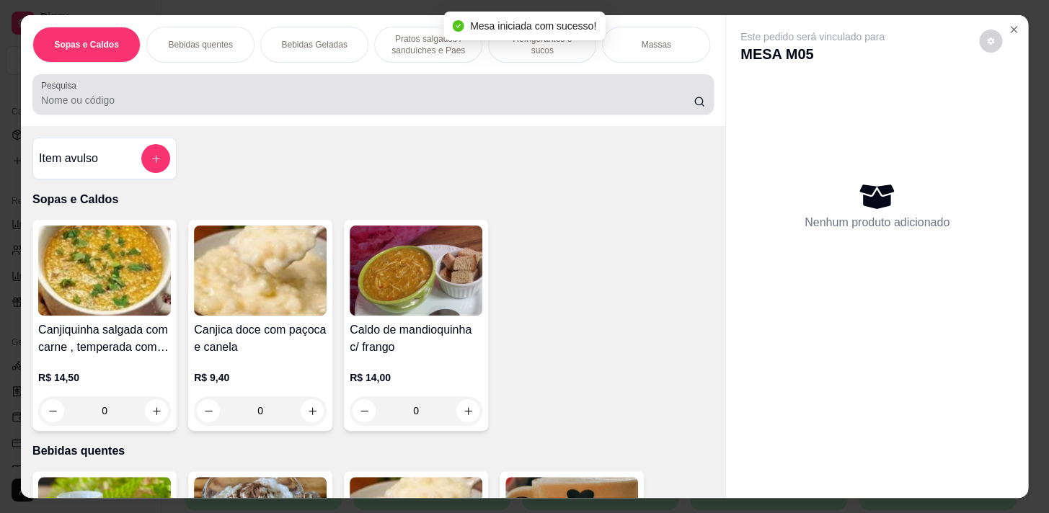
click at [447, 107] on input "Pesquisa" at bounding box center [367, 100] width 653 height 14
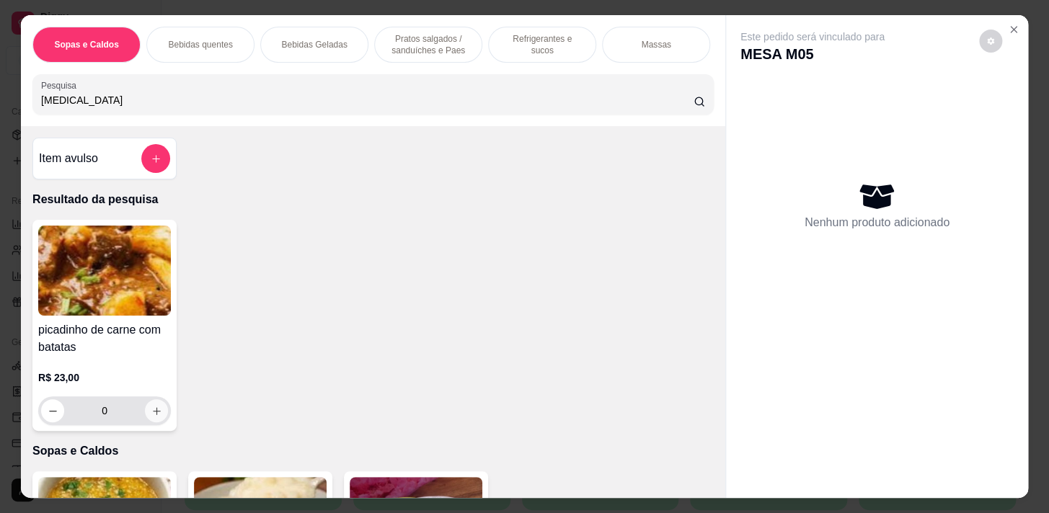
type input "[MEDICAL_DATA]"
click at [155, 417] on icon "increase-product-quantity" at bounding box center [156, 411] width 11 height 11
type input "1"
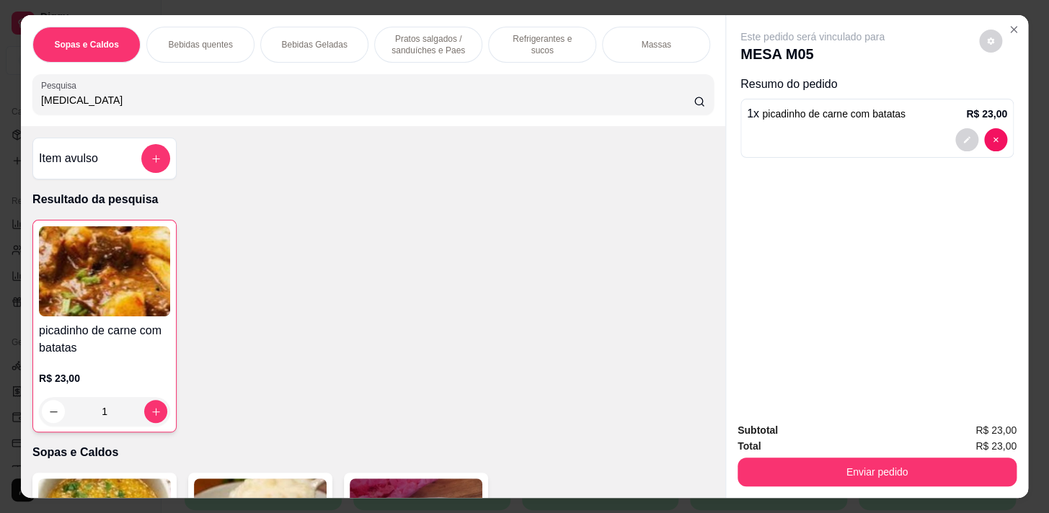
drag, startPoint x: 505, startPoint y: 51, endPoint x: 508, endPoint y: 41, distance: 10.5
click at [504, 51] on div "Refrigerantes e sucos" at bounding box center [542, 45] width 108 height 36
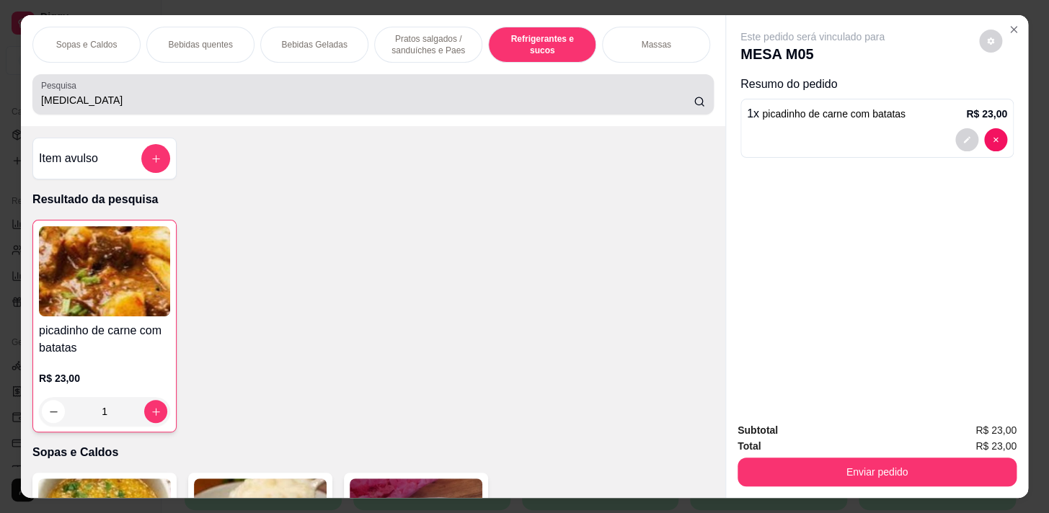
scroll to position [35, 0]
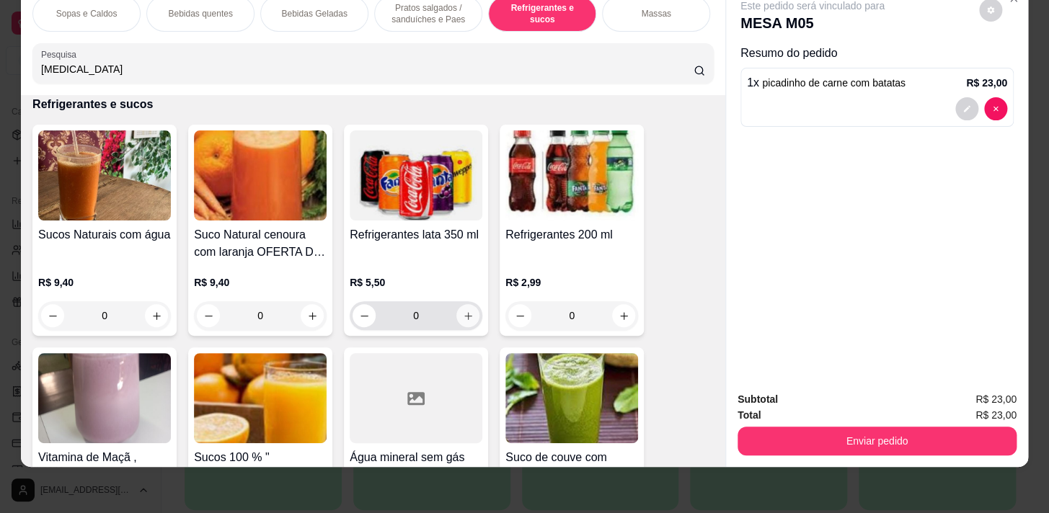
click at [464, 317] on icon "increase-product-quantity" at bounding box center [468, 316] width 11 height 11
type input "1"
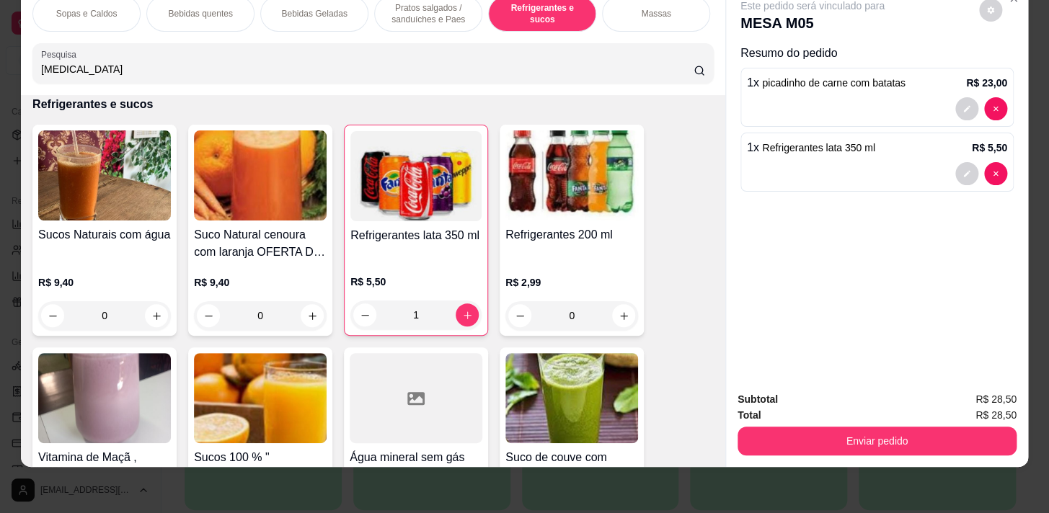
click at [844, 423] on div "Enviar pedido" at bounding box center [877, 439] width 279 height 32
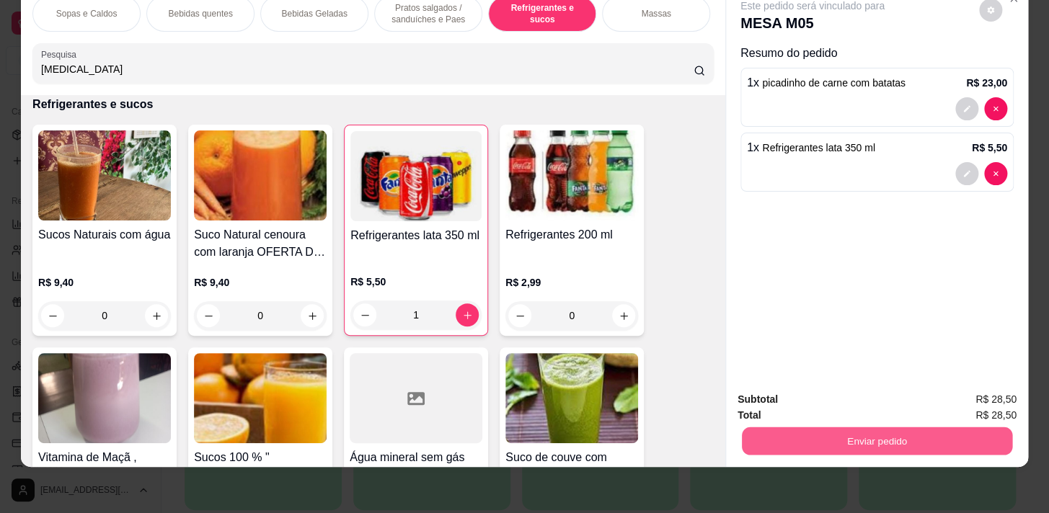
click at [847, 427] on button "Enviar pedido" at bounding box center [877, 441] width 270 height 28
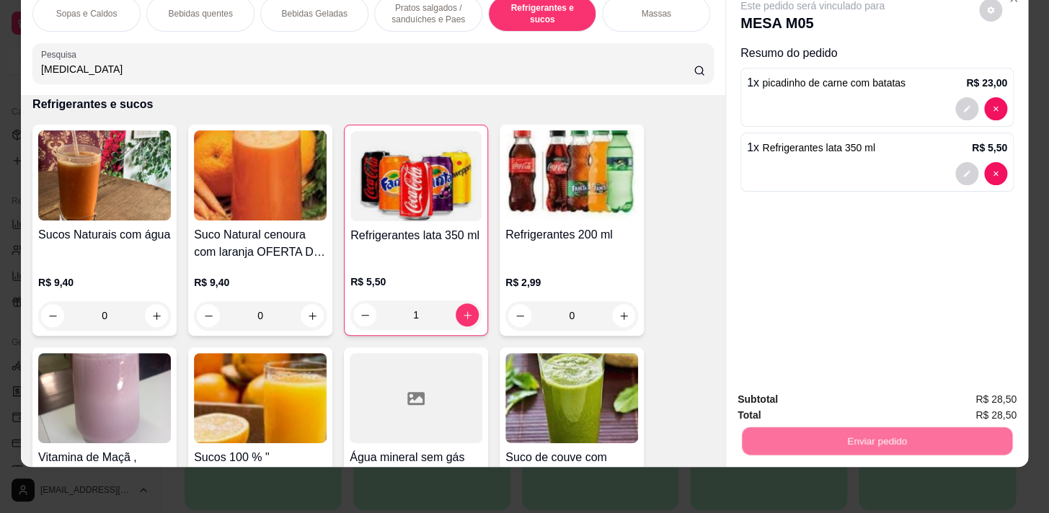
click at [836, 400] on button "Não registrar e enviar pedido" at bounding box center [829, 396] width 146 height 27
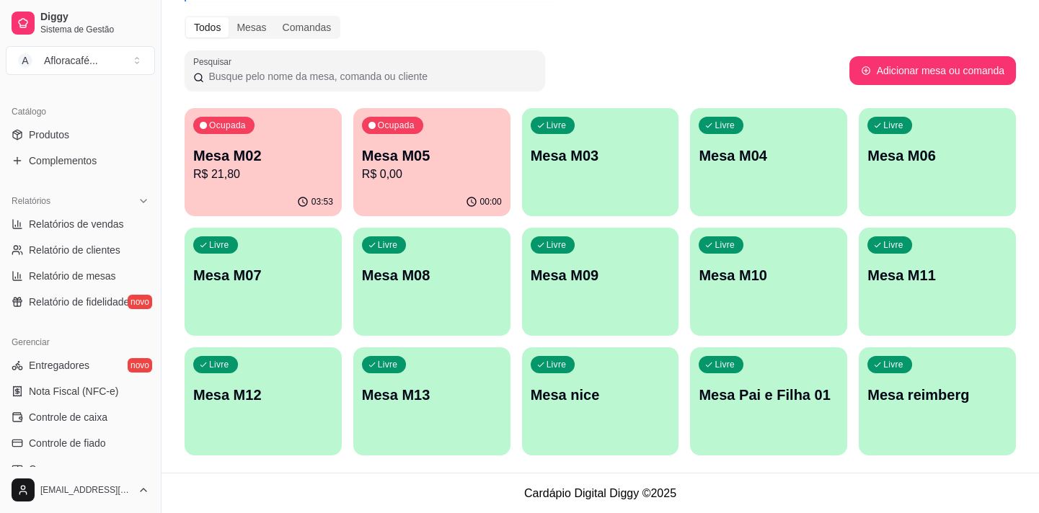
scroll to position [0, 0]
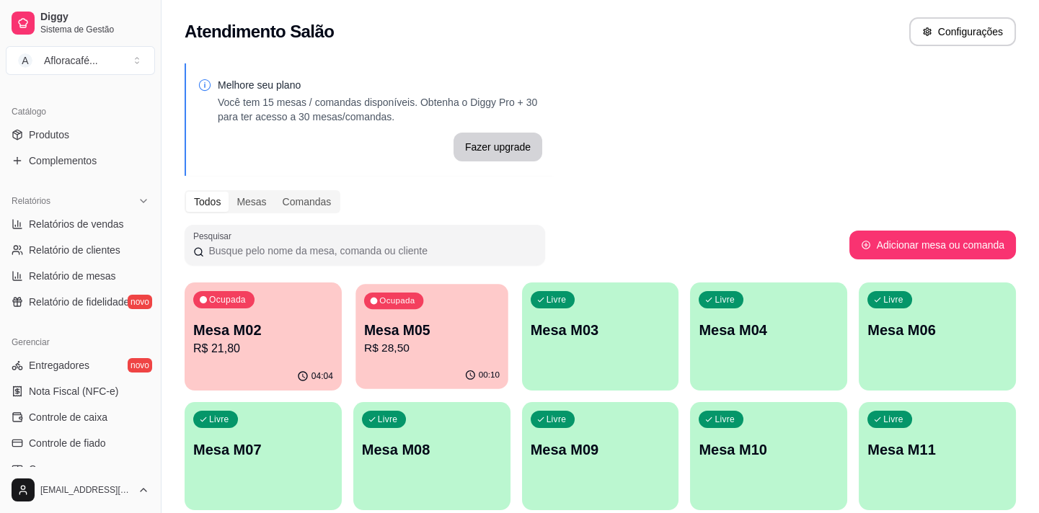
click at [459, 337] on p "Mesa M05" at bounding box center [432, 330] width 136 height 19
click at [379, 340] on p "R$ 28,50" at bounding box center [432, 348] width 136 height 17
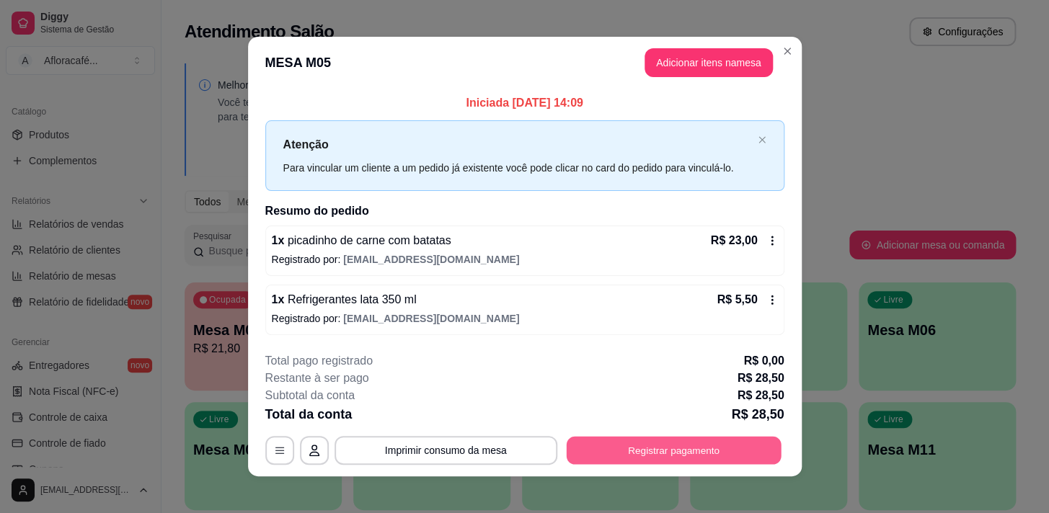
click at [663, 443] on button "Registrar pagamento" at bounding box center [673, 450] width 215 height 28
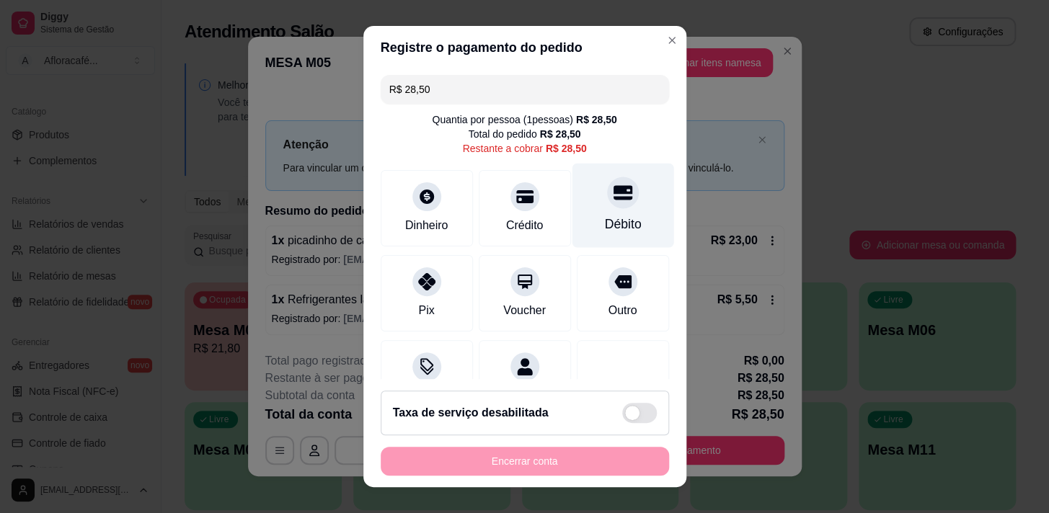
click at [607, 203] on div at bounding box center [623, 193] width 32 height 32
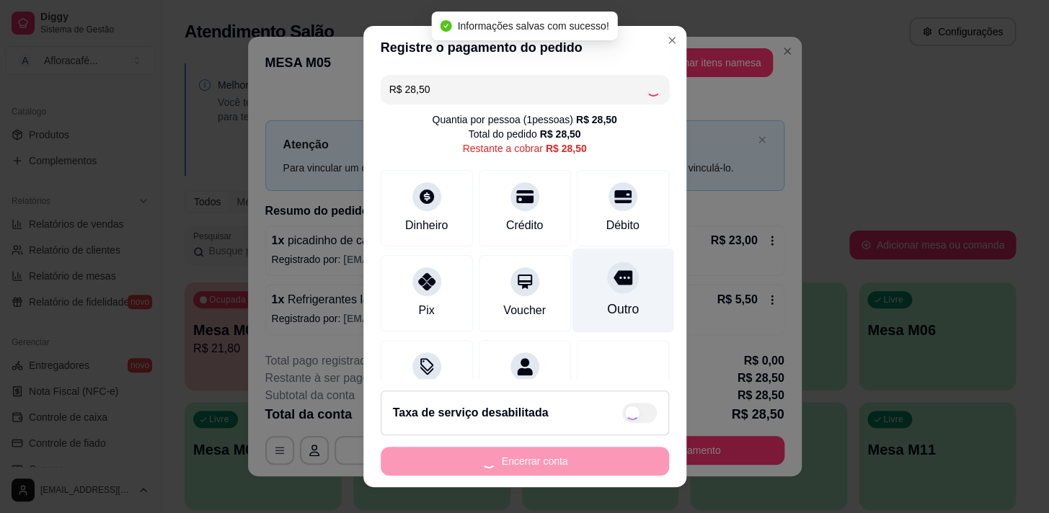
type input "R$ 0,00"
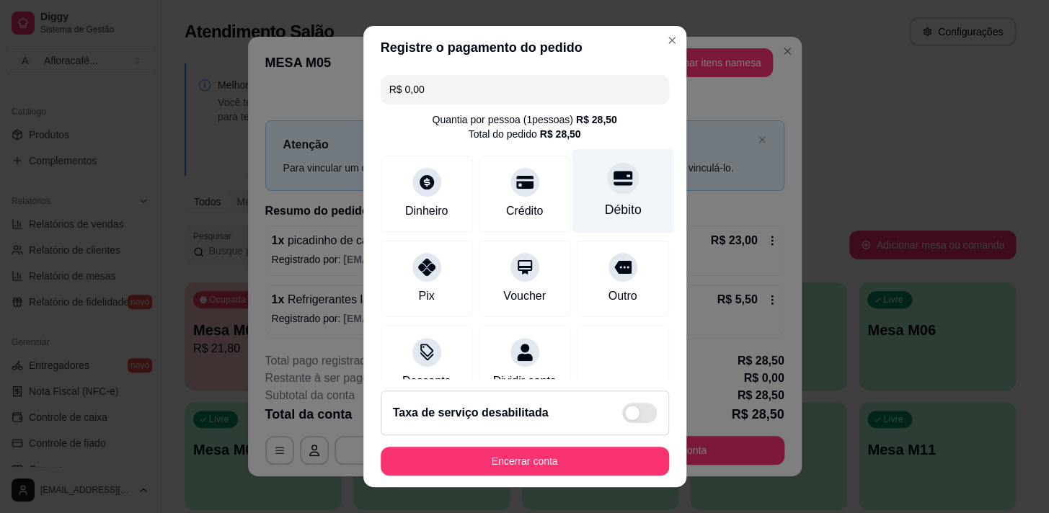
click at [588, 190] on div "Débito" at bounding box center [623, 191] width 102 height 84
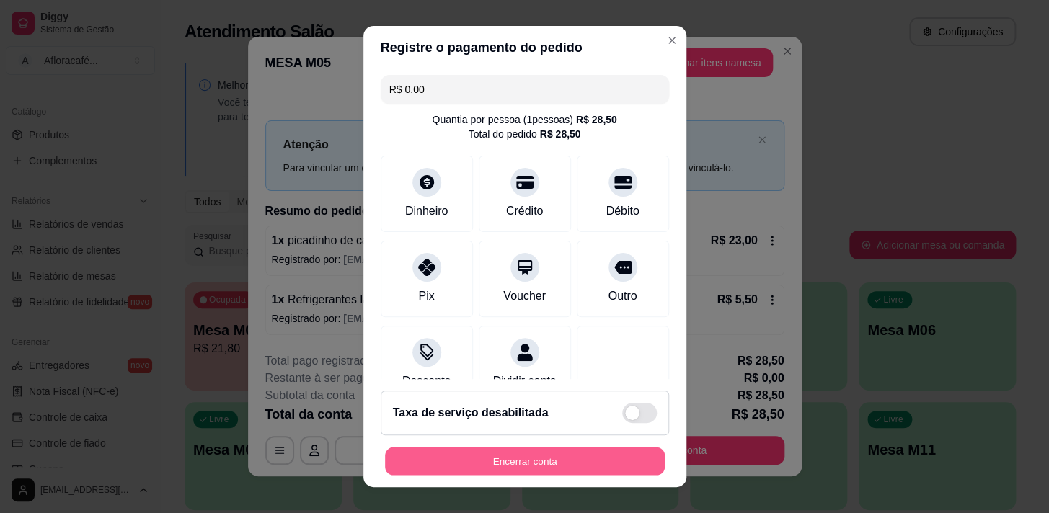
click at [513, 454] on button "Encerrar conta" at bounding box center [525, 462] width 280 height 28
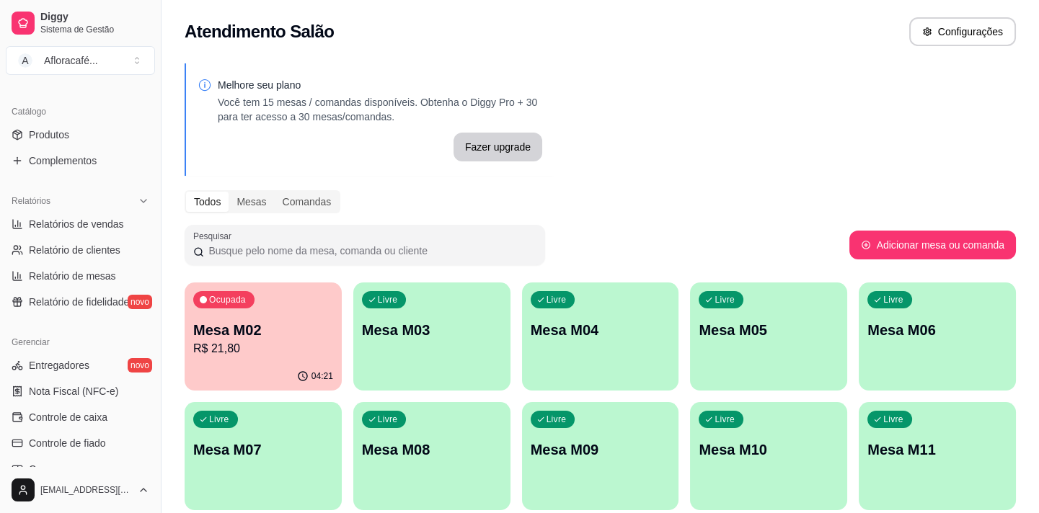
click at [489, 319] on div "Livre Mesa M03" at bounding box center [431, 328] width 157 height 91
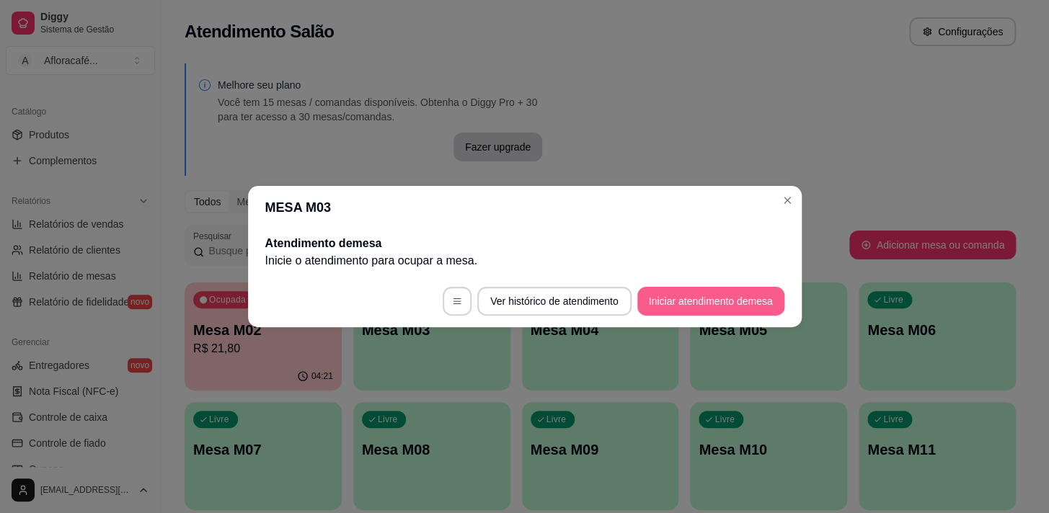
click at [681, 299] on button "Iniciar atendimento de mesa" at bounding box center [710, 301] width 147 height 29
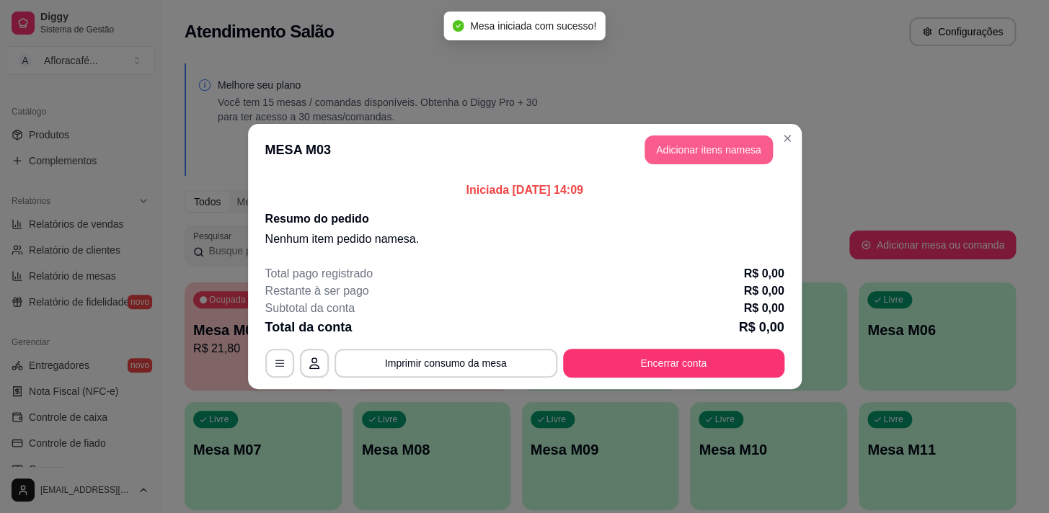
click at [691, 155] on button "Adicionar itens na mesa" at bounding box center [709, 150] width 128 height 29
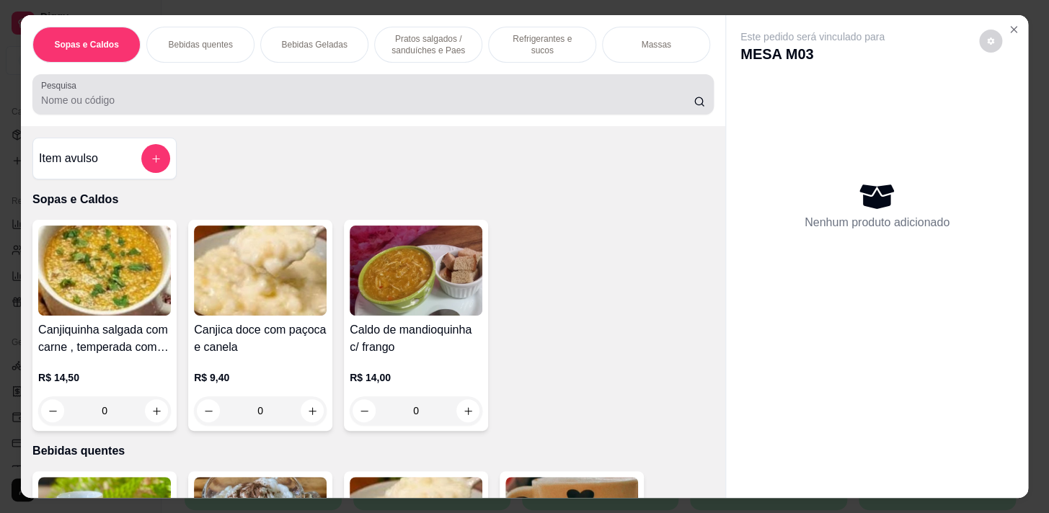
click at [272, 94] on div at bounding box center [373, 94] width 664 height 29
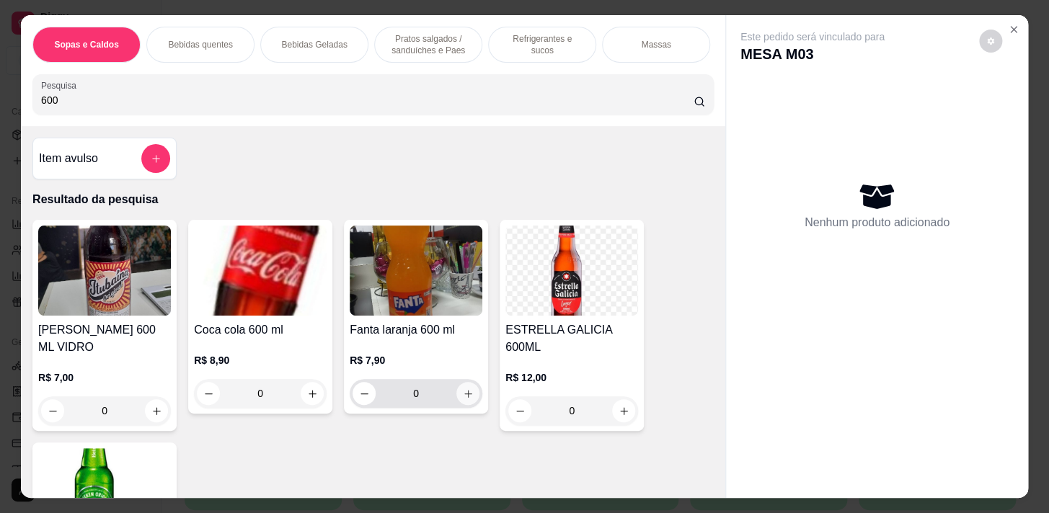
type input "600"
click at [463, 399] on icon "increase-product-quantity" at bounding box center [468, 394] width 11 height 11
type input "1"
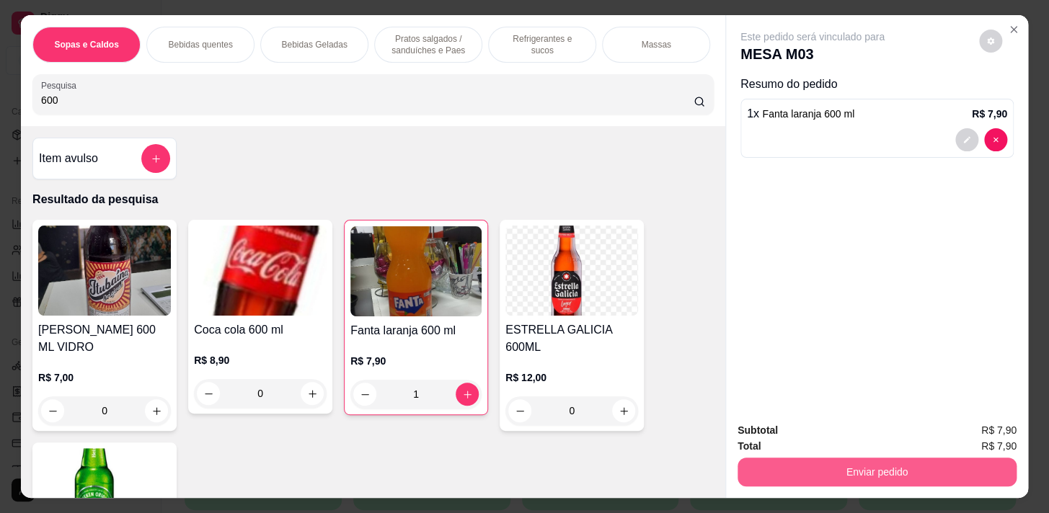
click at [760, 464] on button "Enviar pedido" at bounding box center [877, 472] width 279 height 29
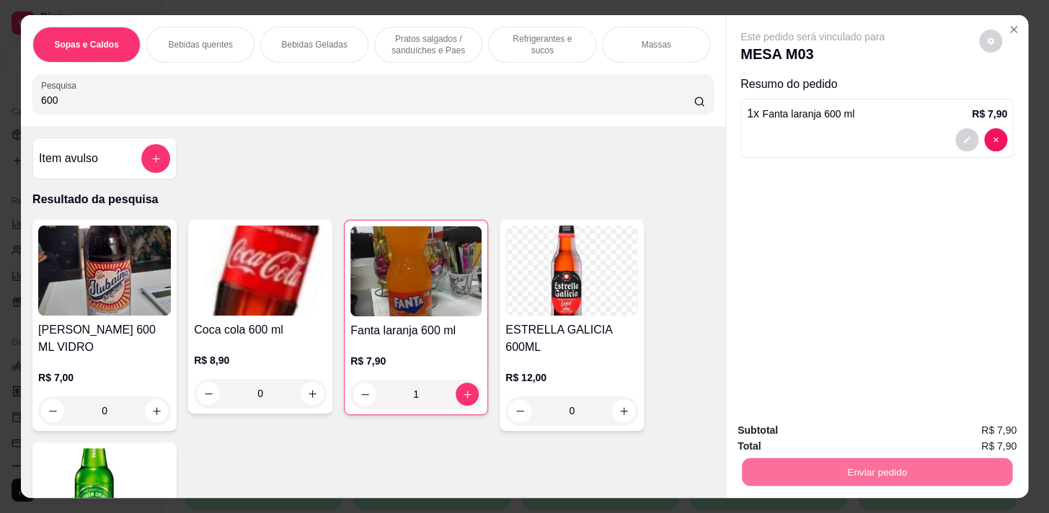
click at [877, 423] on button "Não registrar e enviar pedido" at bounding box center [829, 431] width 150 height 27
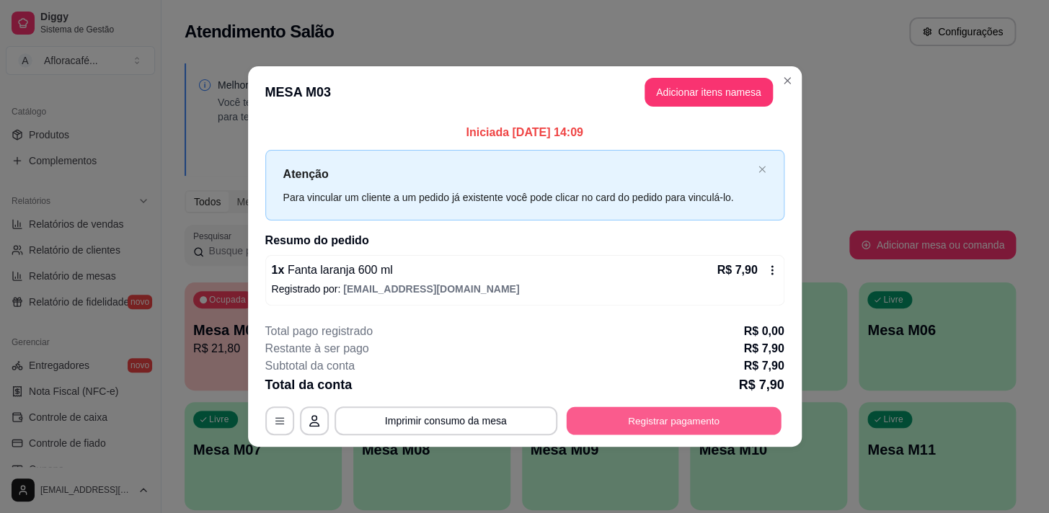
click at [627, 410] on button "Registrar pagamento" at bounding box center [673, 421] width 215 height 28
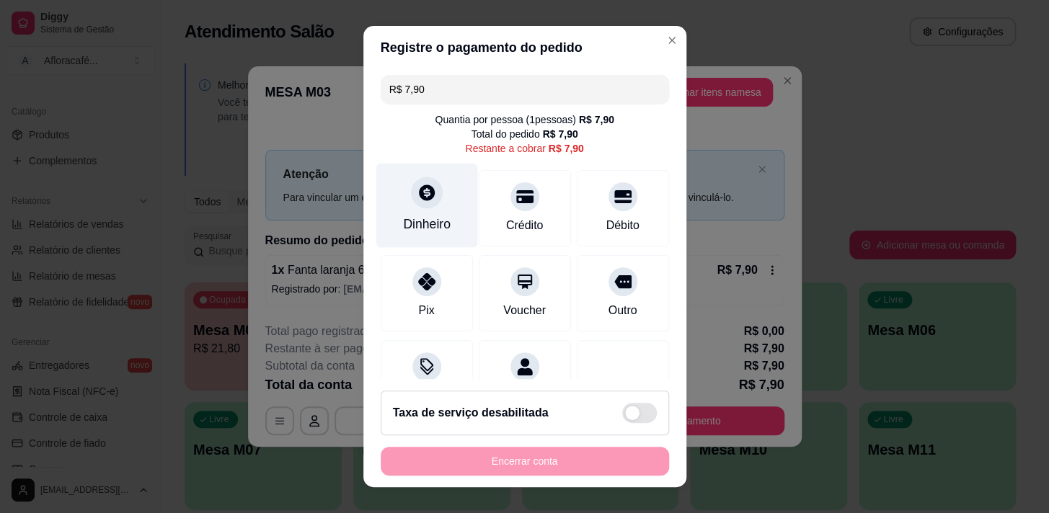
click at [417, 188] on icon at bounding box center [426, 192] width 19 height 19
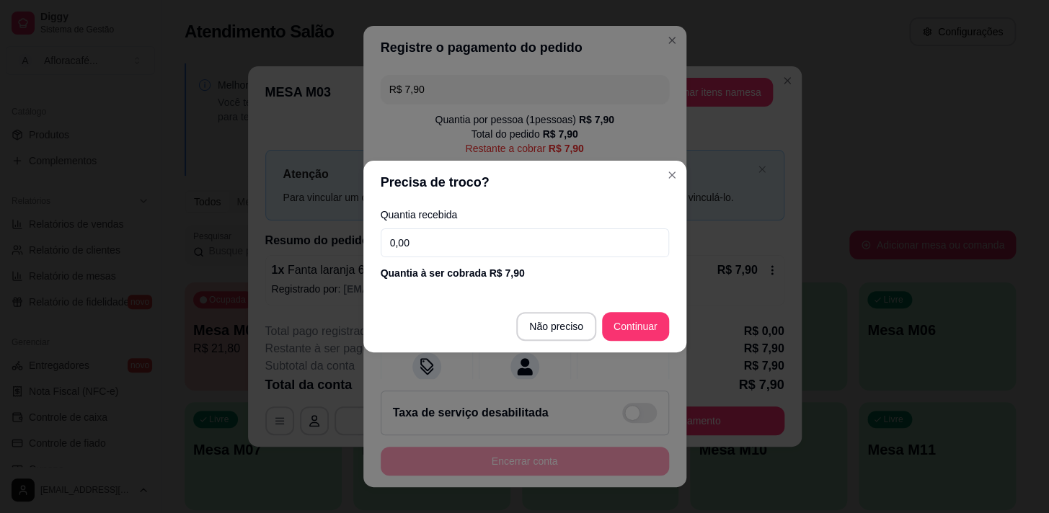
click at [463, 243] on input "0,00" at bounding box center [525, 243] width 288 height 29
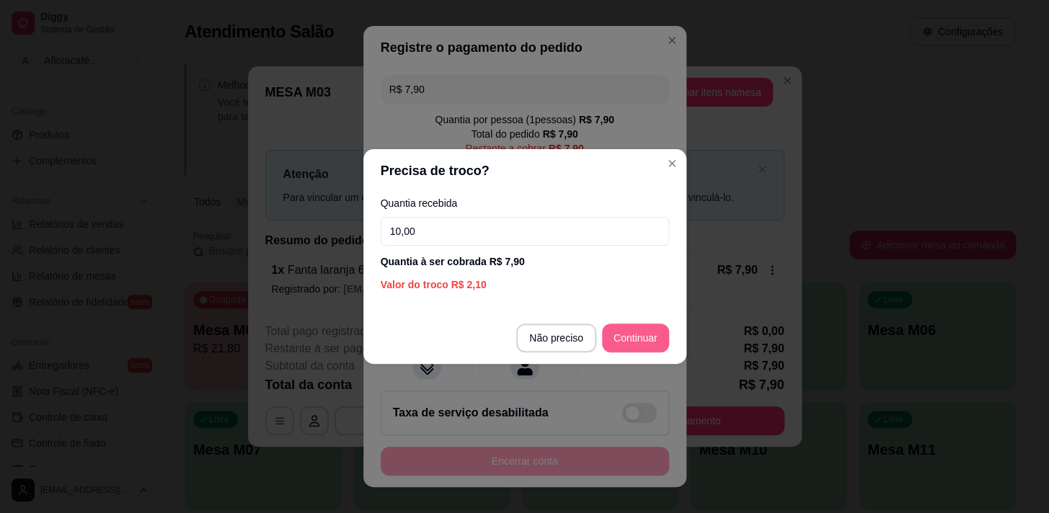
type input "10,00"
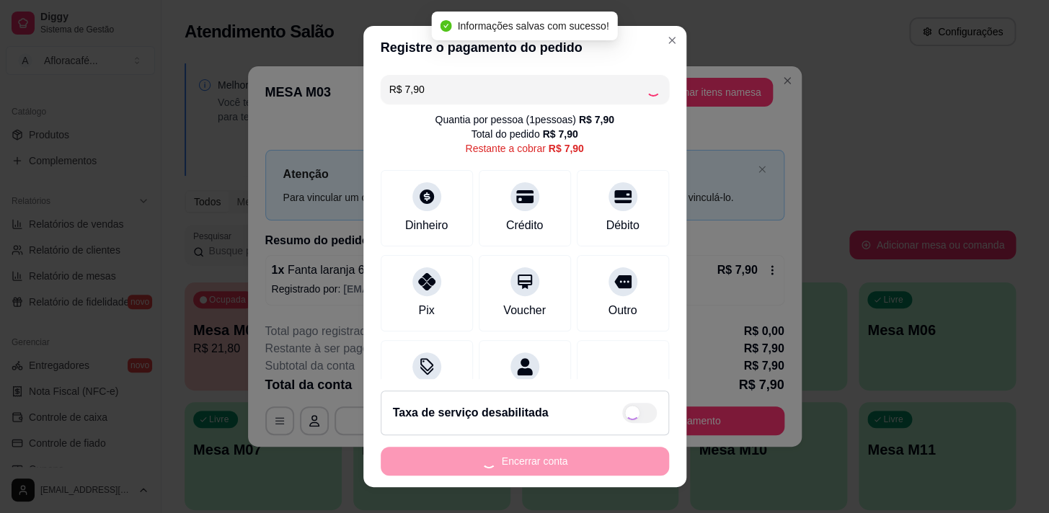
type input "R$ 0,00"
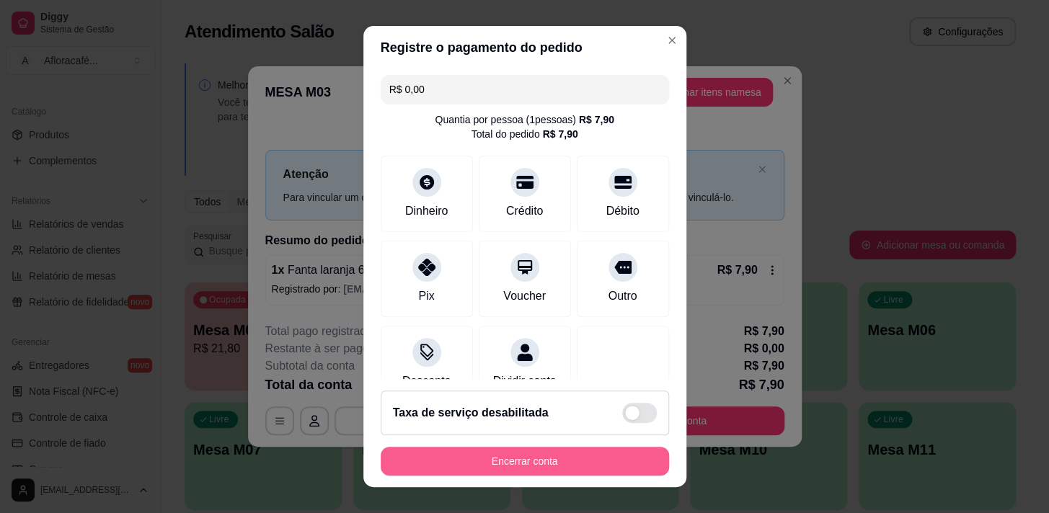
click at [548, 464] on button "Encerrar conta" at bounding box center [525, 461] width 288 height 29
